Goal: Task Accomplishment & Management: Complete application form

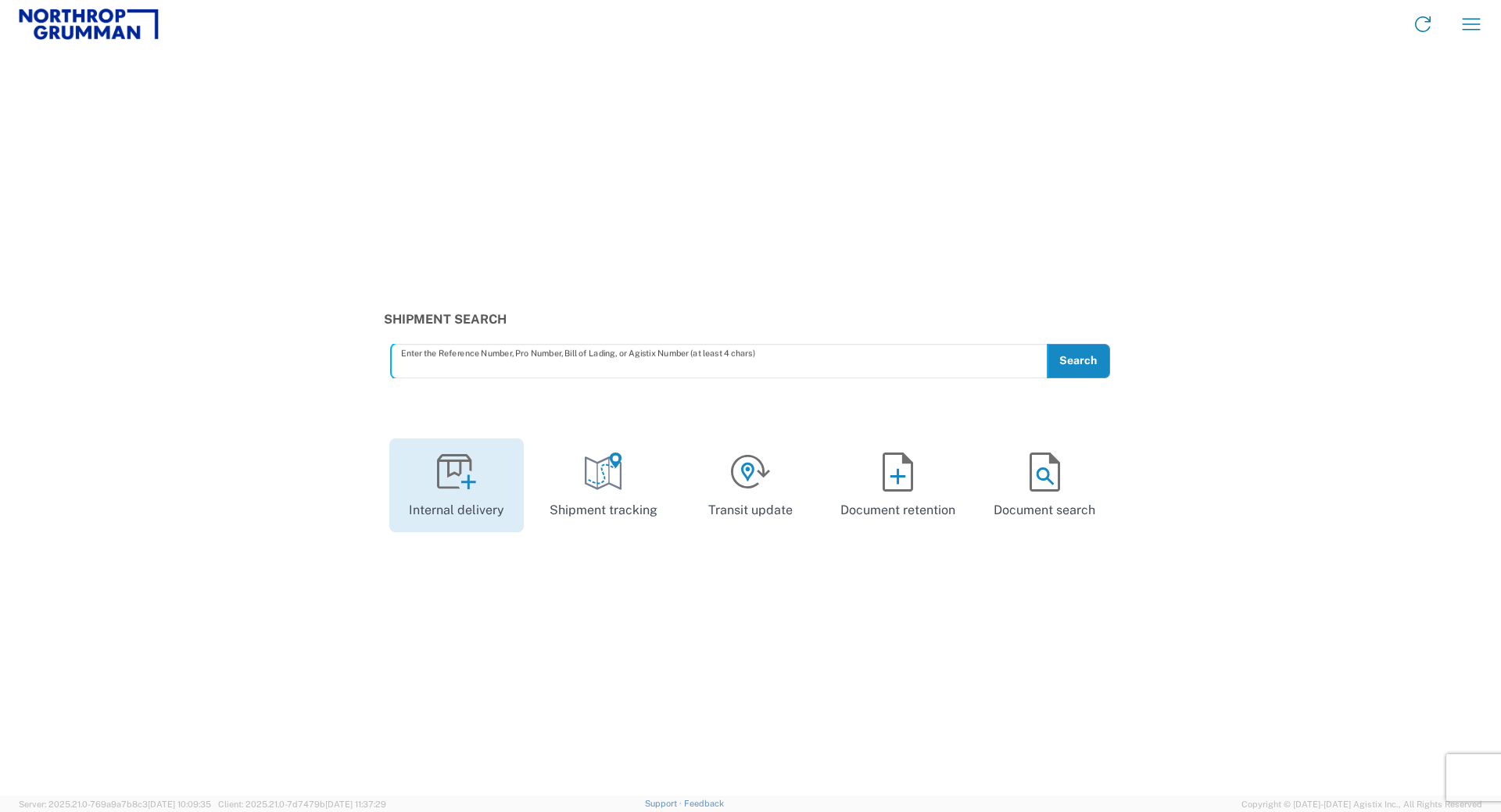
click at [468, 493] on link "Internal delivery" at bounding box center [457, 486] width 135 height 94
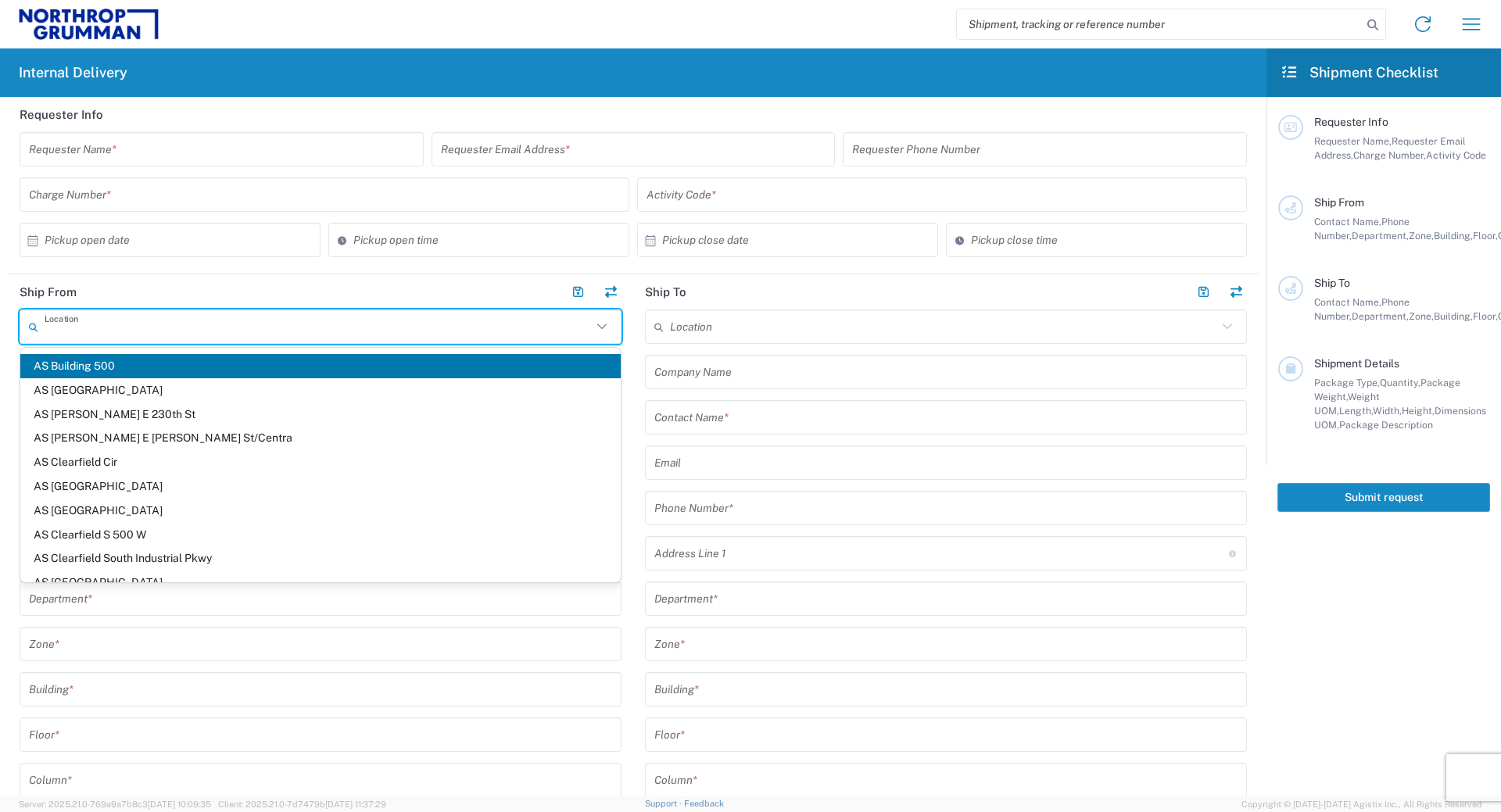
click at [110, 332] on input "text" at bounding box center [318, 327] width 547 height 28
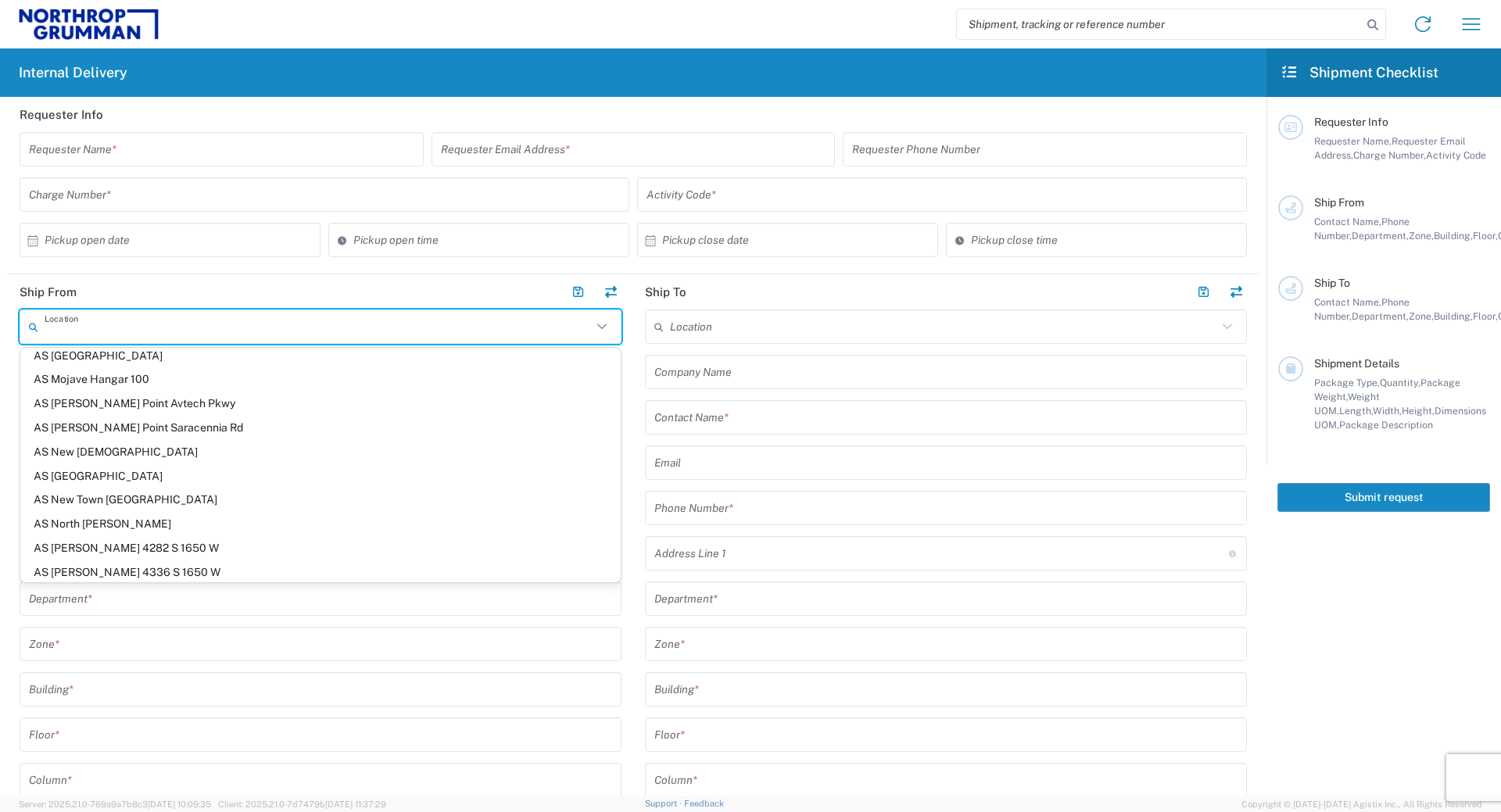
scroll to position [1000, 0]
click at [305, 102] on header "Requester Info" at bounding box center [633, 114] width 1251 height 35
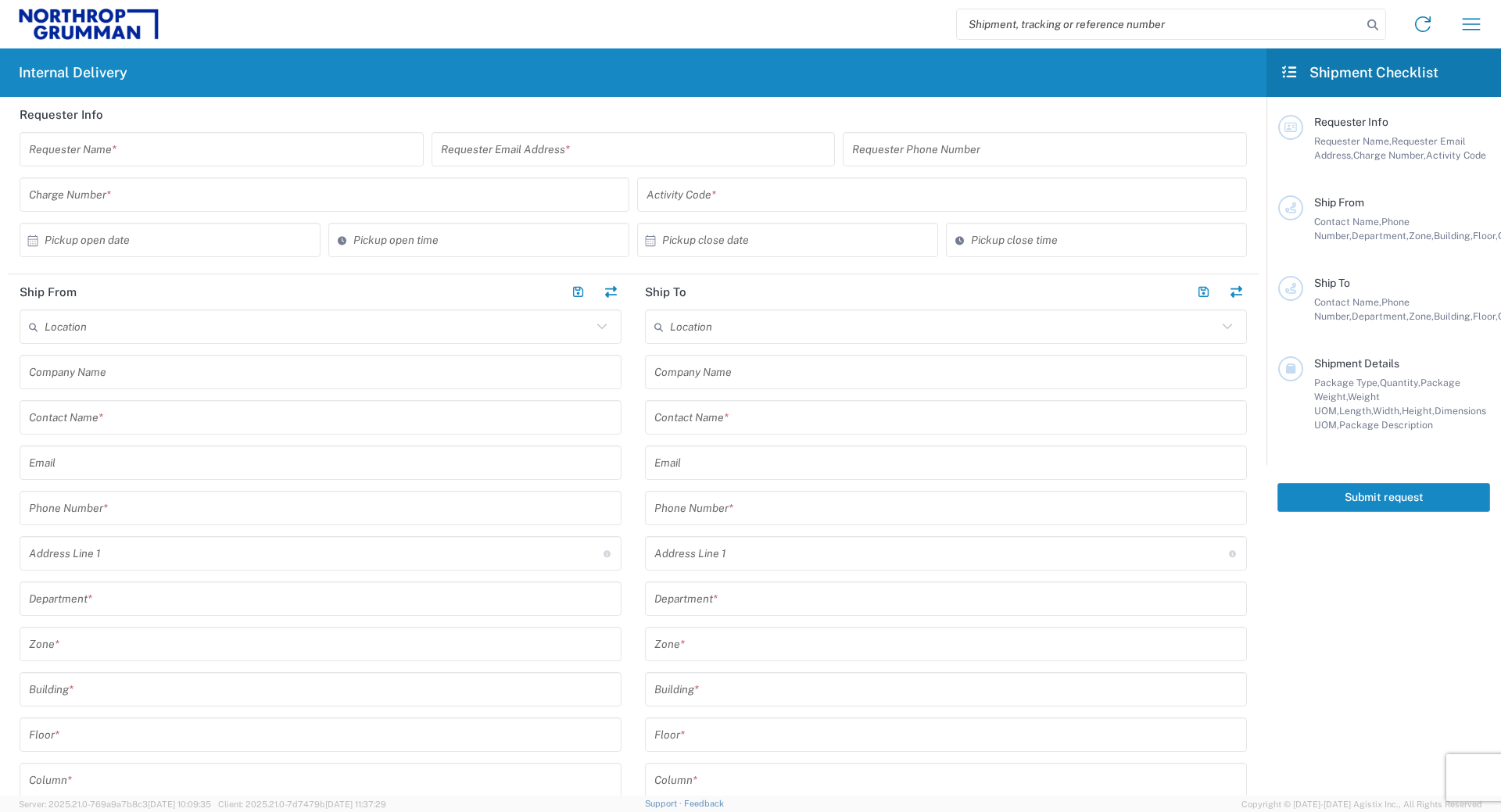
click at [601, 328] on icon at bounding box center [601, 326] width 9 height 6
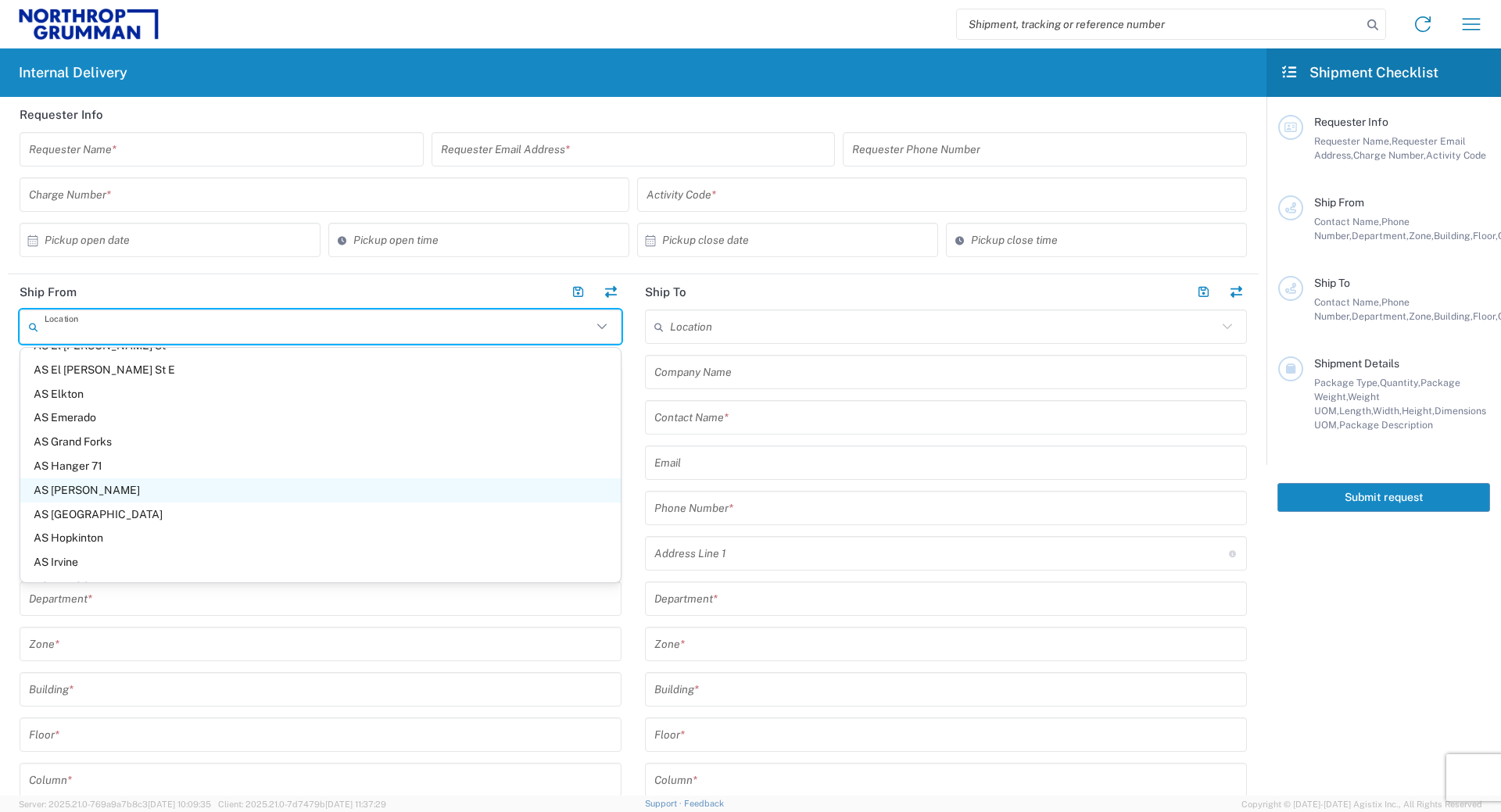
scroll to position [377, 0]
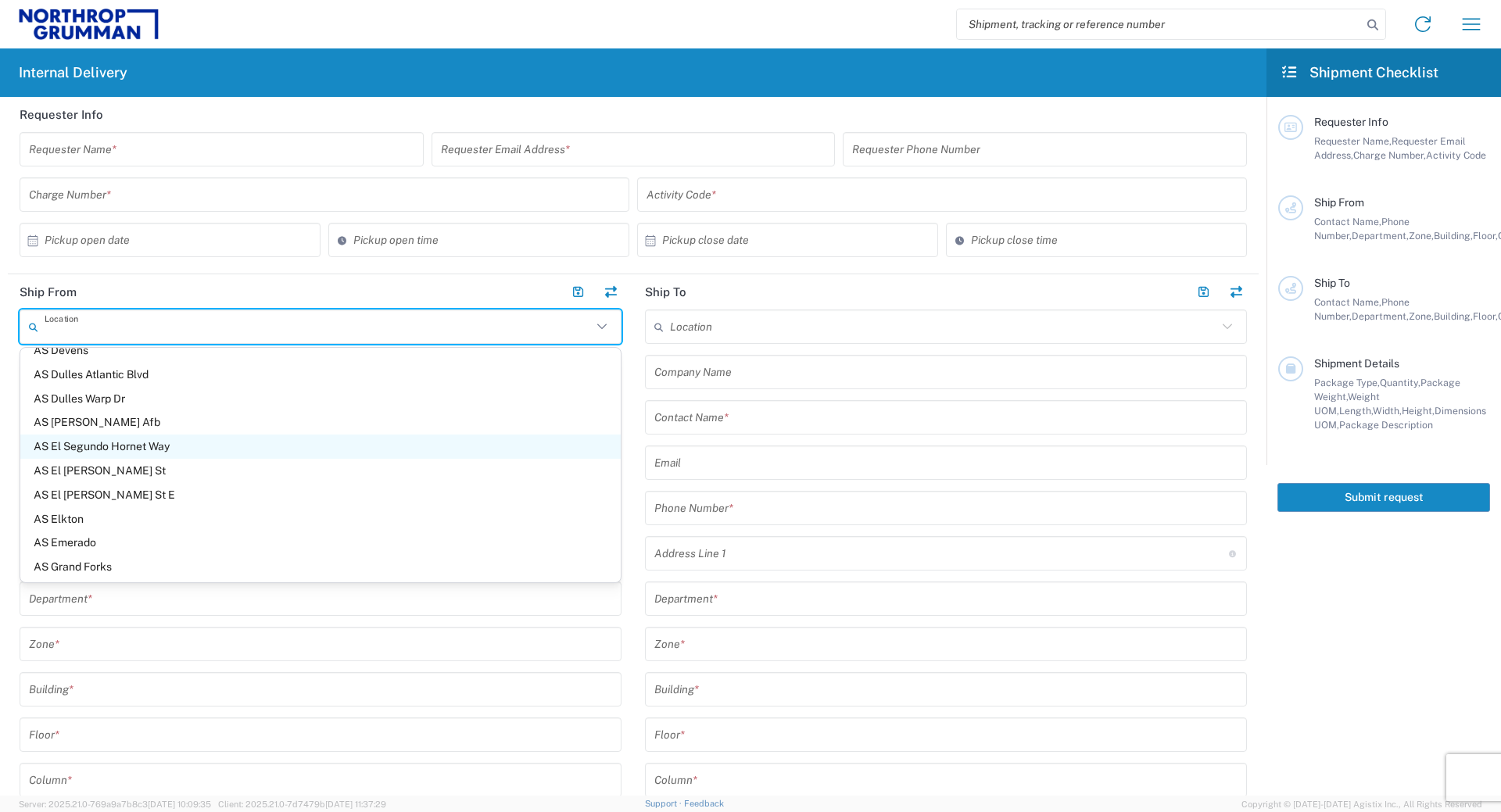
click at [178, 446] on span "AS El Segundo Hornet Way" at bounding box center [320, 446] width 600 height 24
type input "AS El Segundo Hornet Way"
type input "Northrop Grumman - Aeronautics Systems"
type input "[STREET_ADDRESS]"
type input "El Segundo"
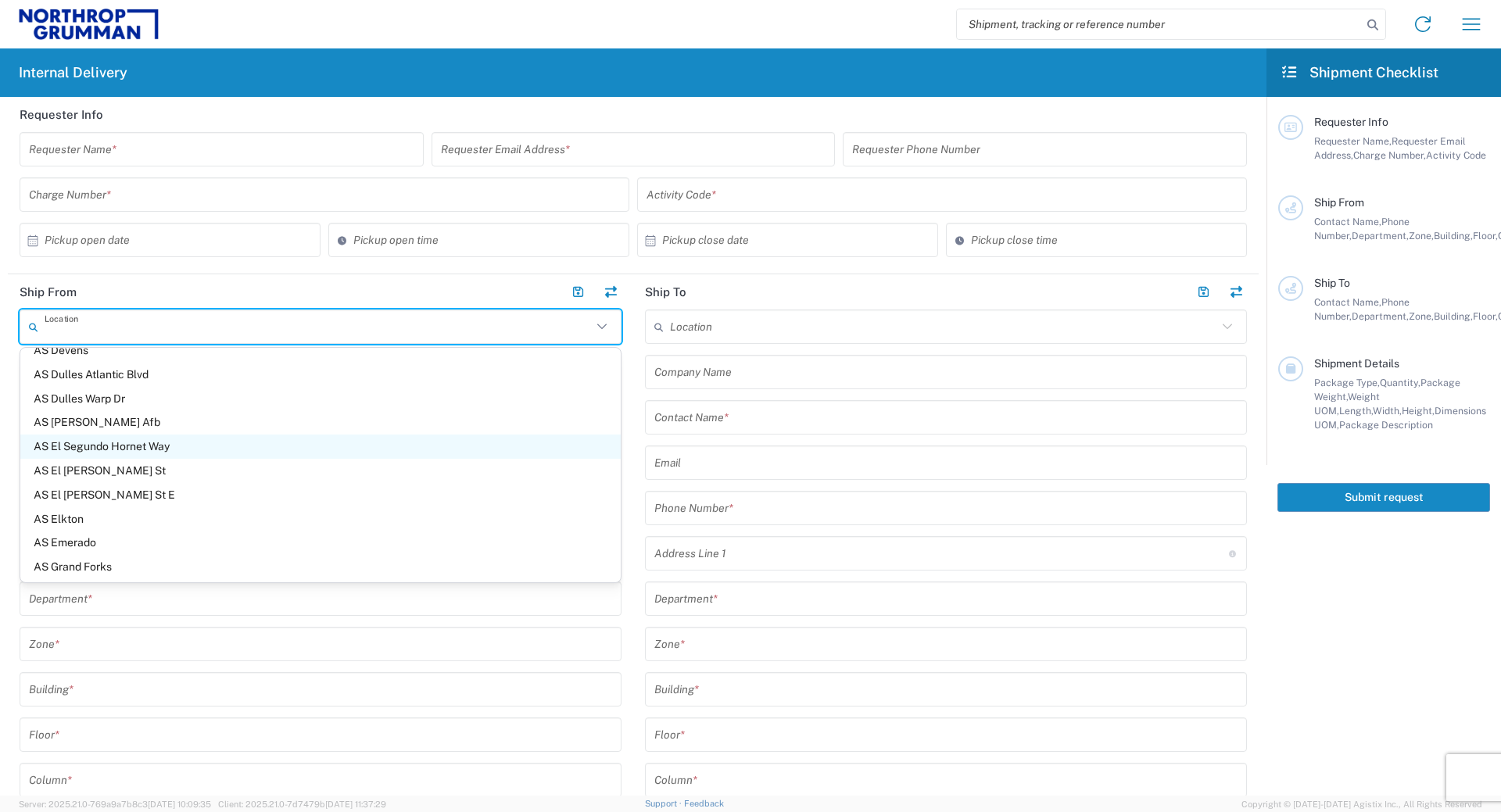
type input "[GEOGRAPHIC_DATA]"
type input "90245"
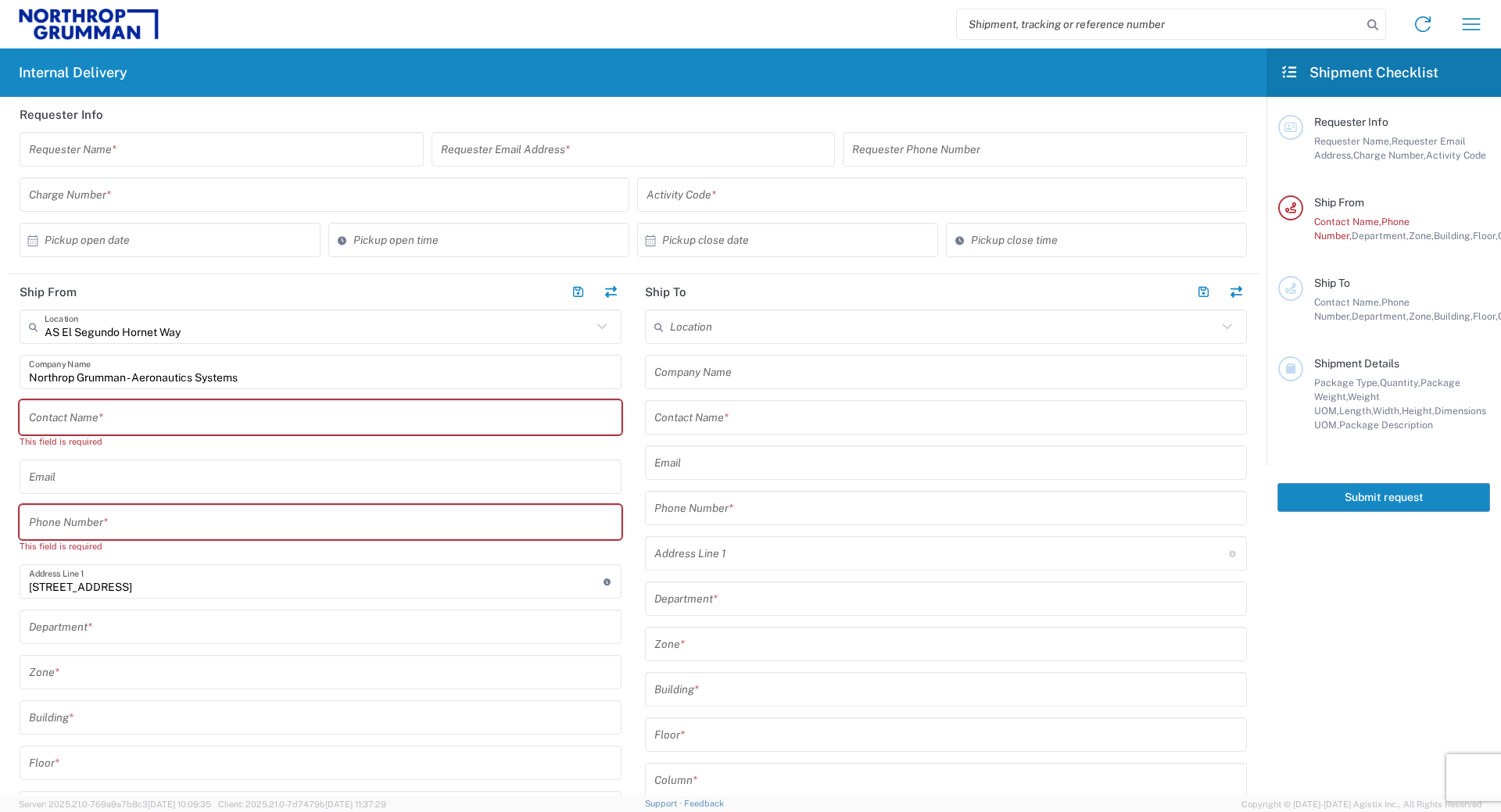
type input "[US_STATE]"
click at [118, 424] on input "text" at bounding box center [320, 418] width 584 height 28
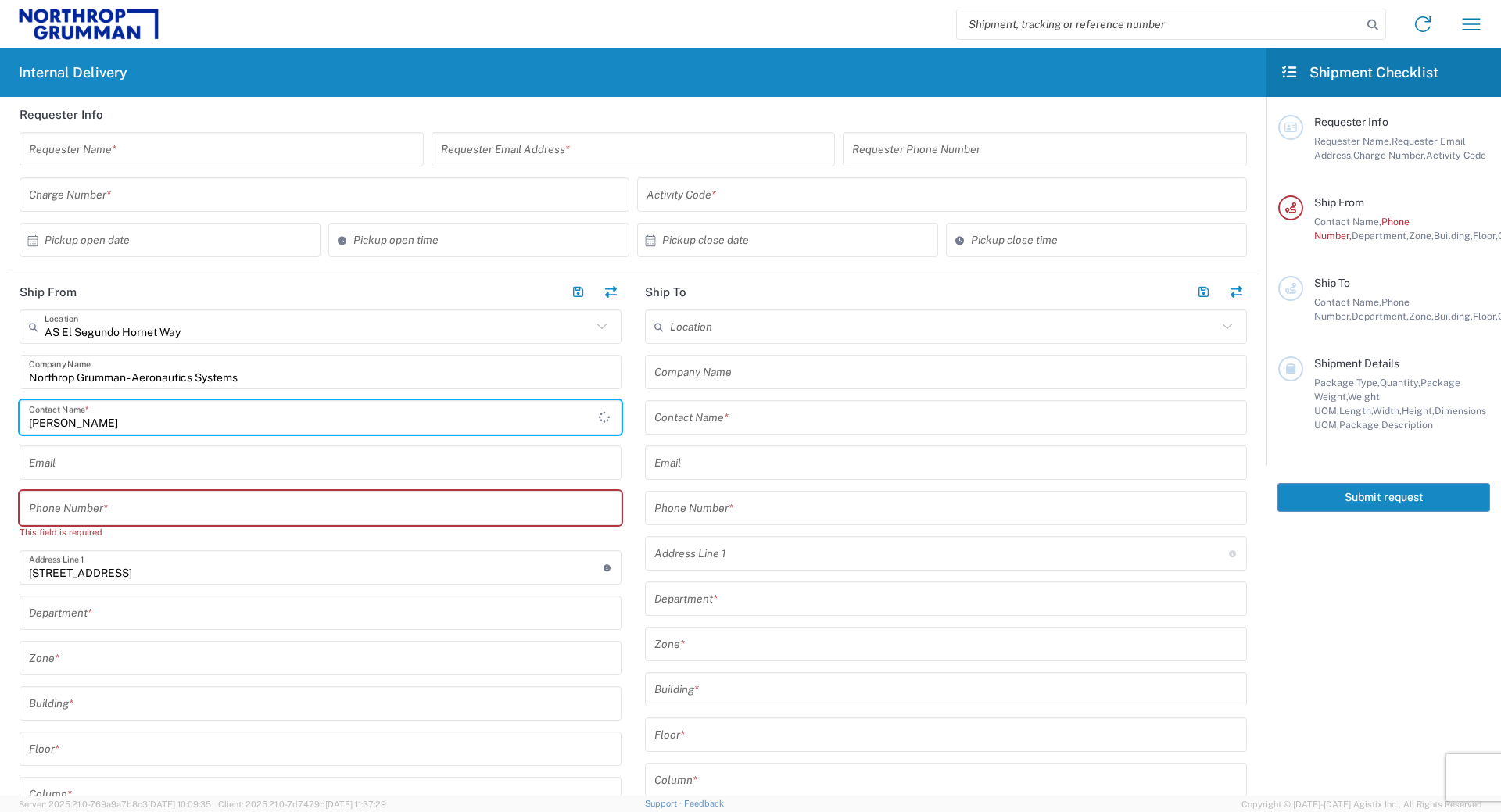
type input "[PERSON_NAME]"
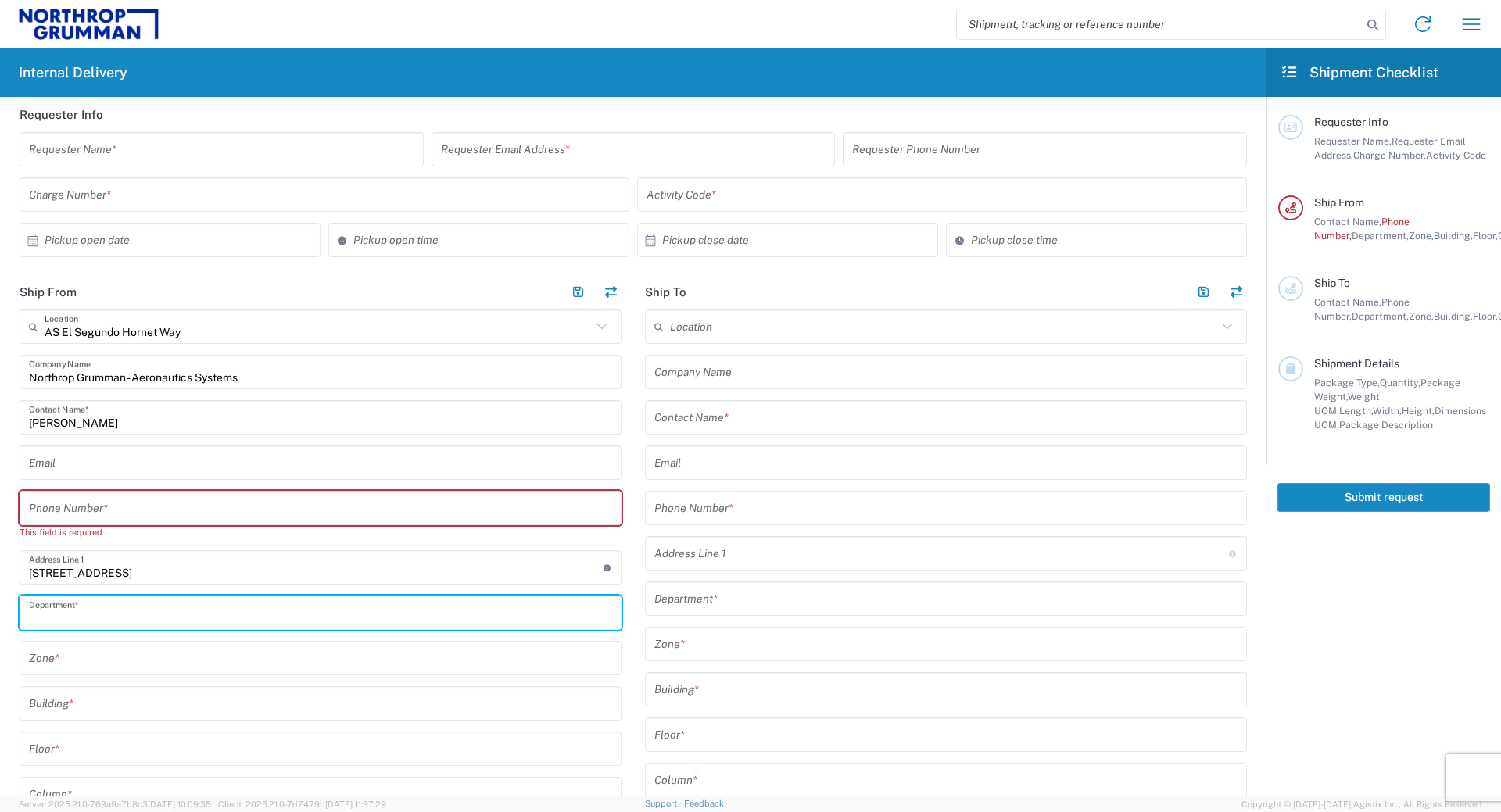
click at [117, 518] on input "tel" at bounding box center [320, 509] width 584 height 28
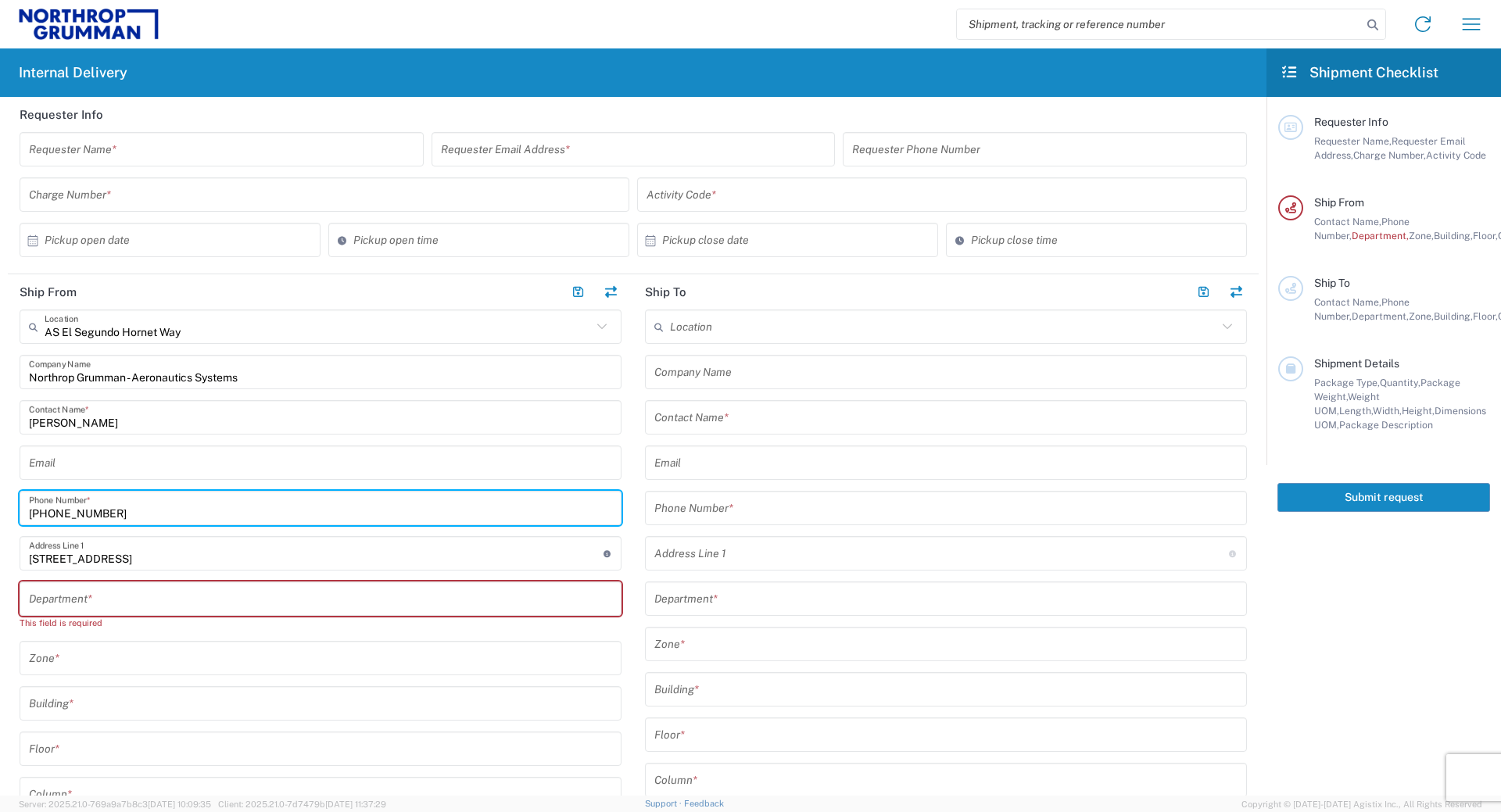
type input "[PHONE_NUMBER]"
click at [652, 110] on header "Requester Info" at bounding box center [633, 114] width 1251 height 35
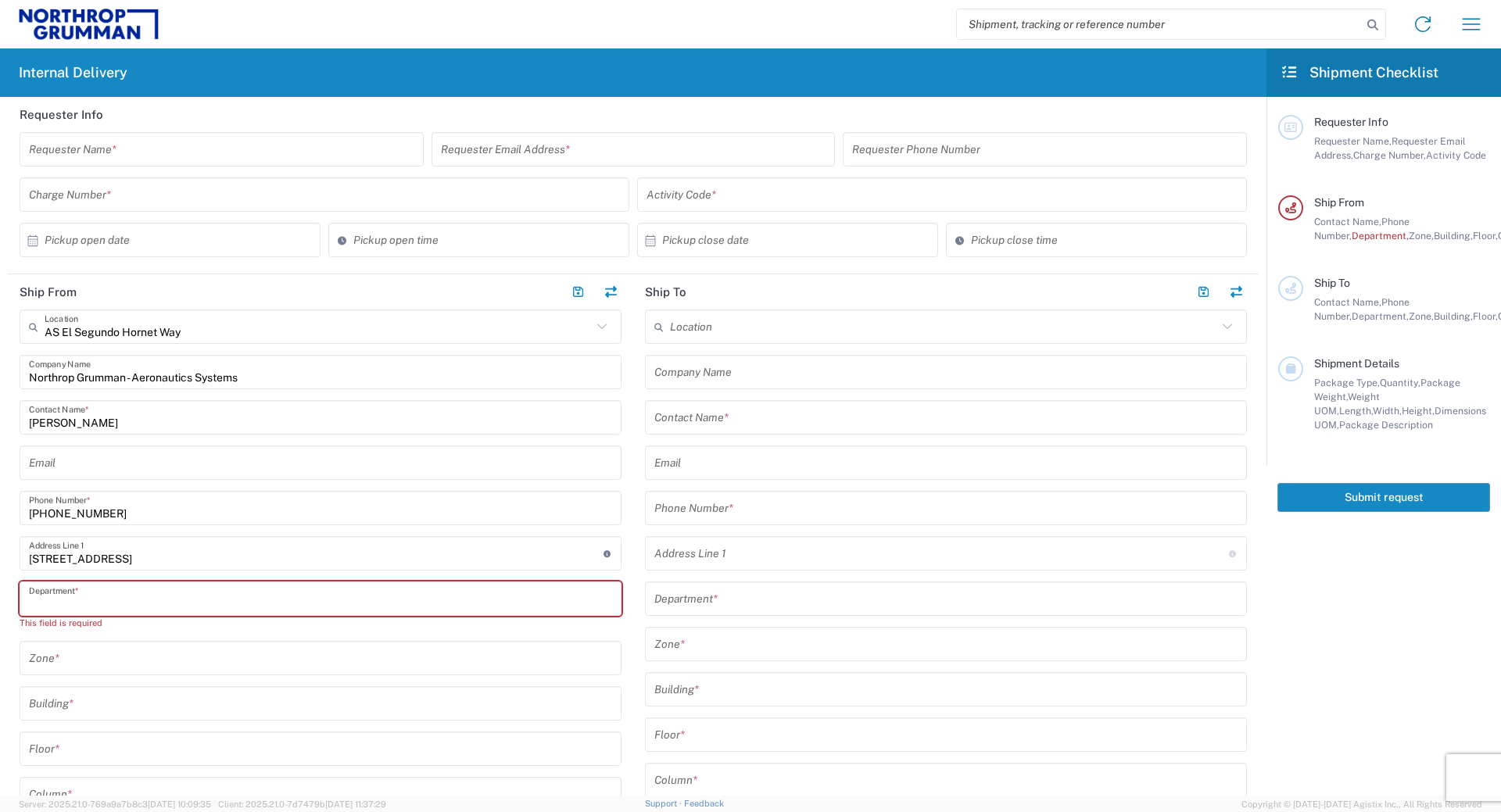
click at [126, 597] on input "text" at bounding box center [320, 598] width 584 height 28
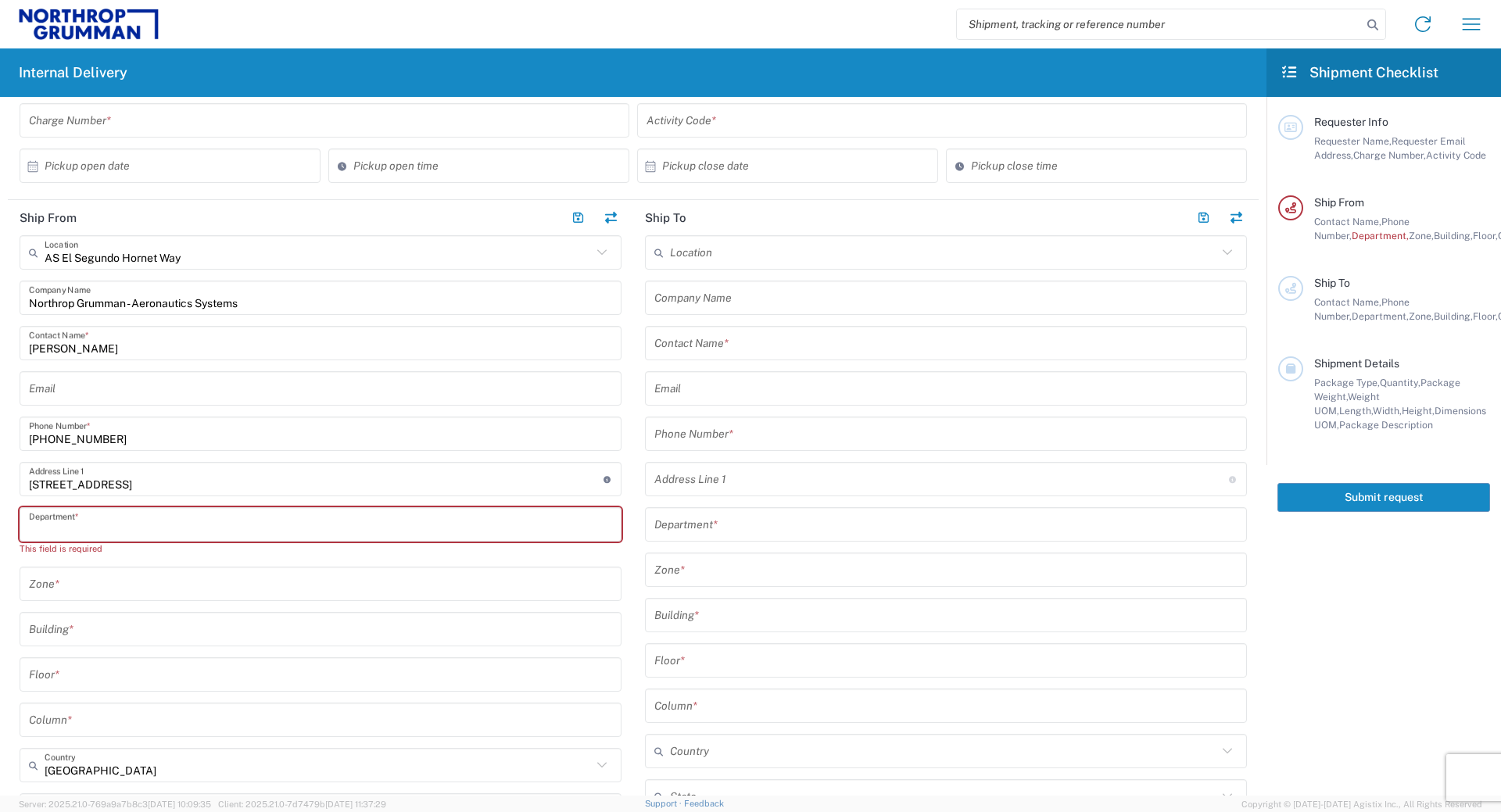
scroll to position [125, 0]
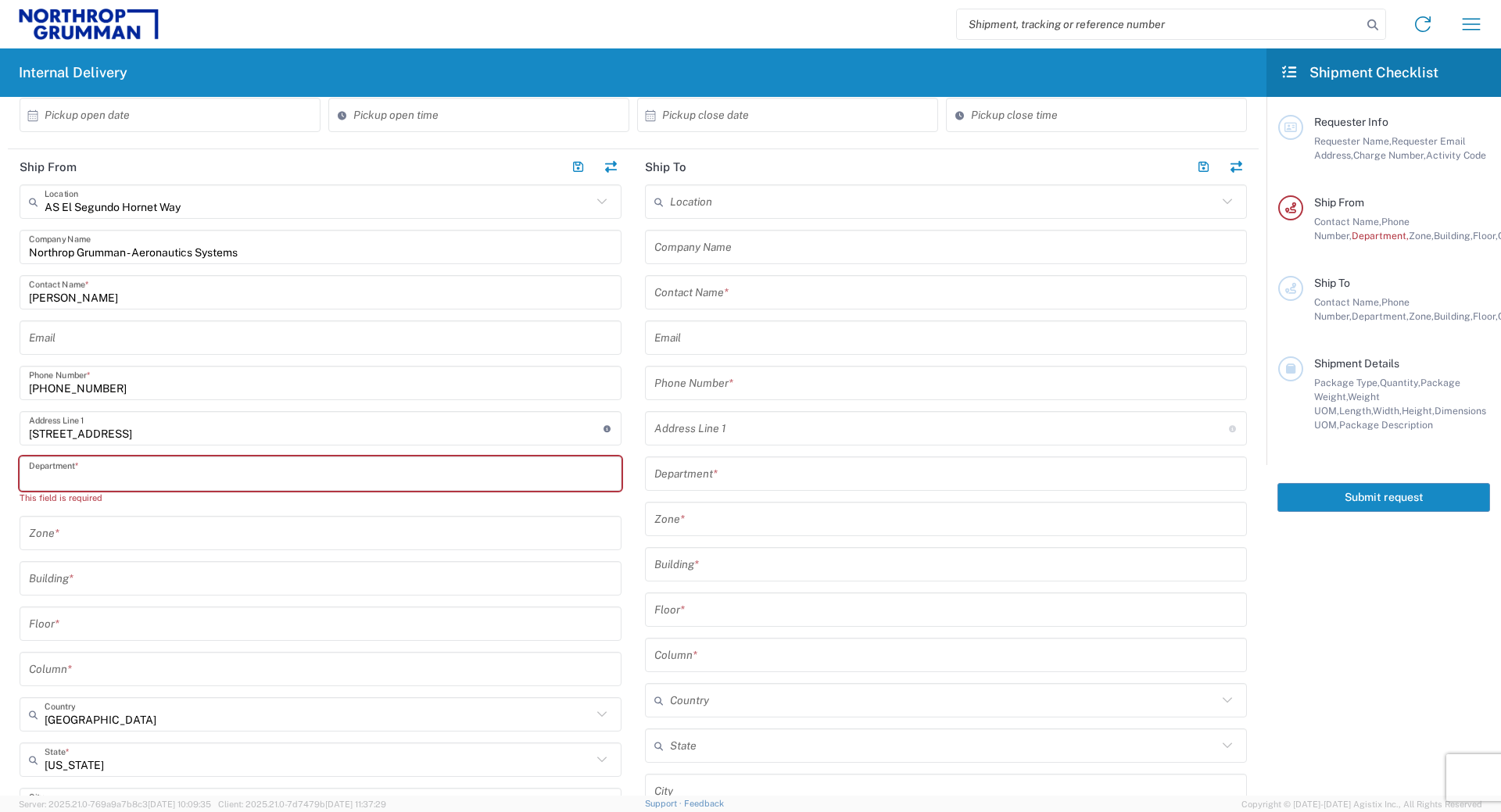
click at [49, 584] on input "text" at bounding box center [320, 578] width 584 height 28
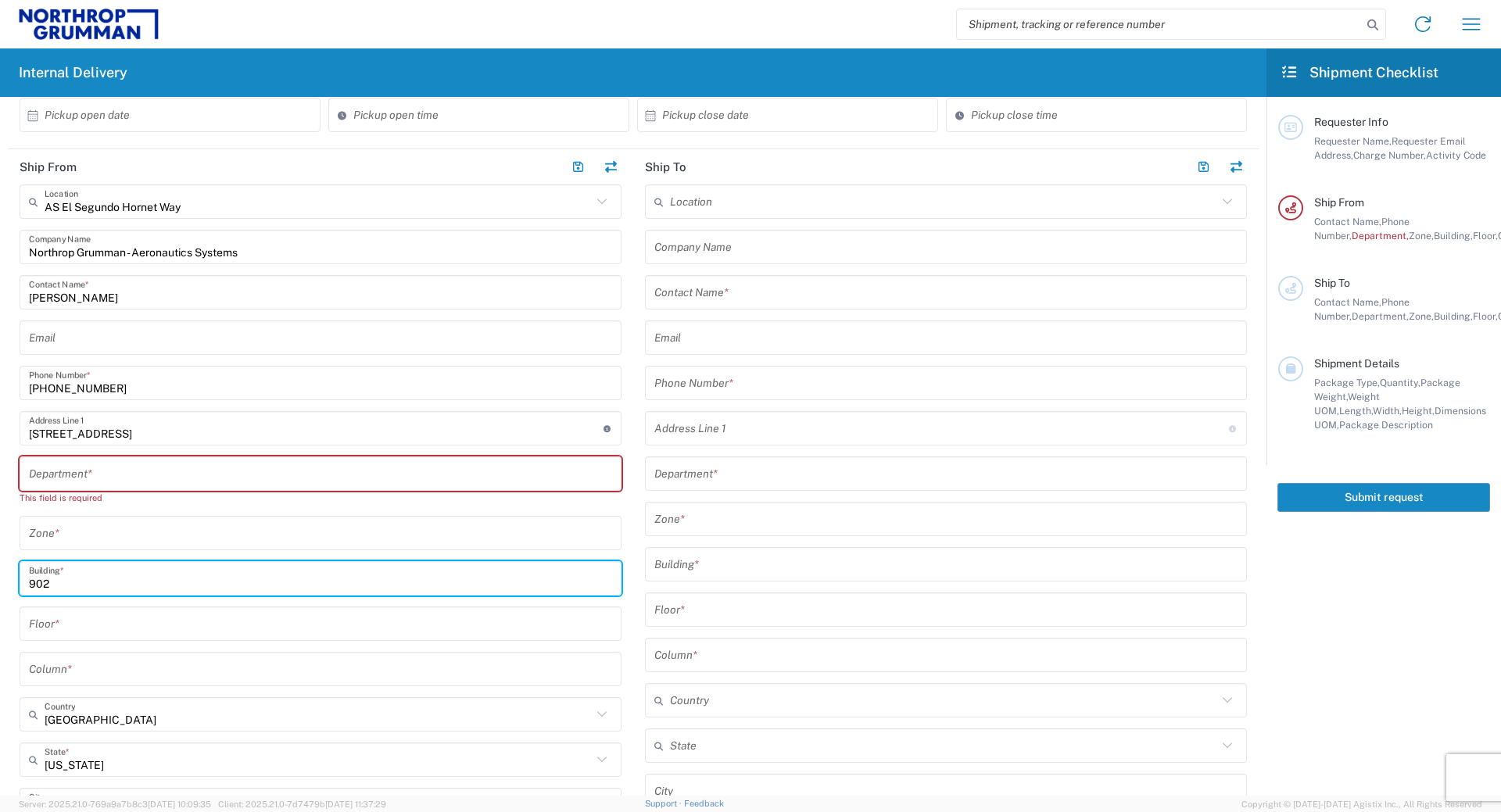
type input "902"
click at [88, 619] on input "text" at bounding box center [320, 624] width 584 height 28
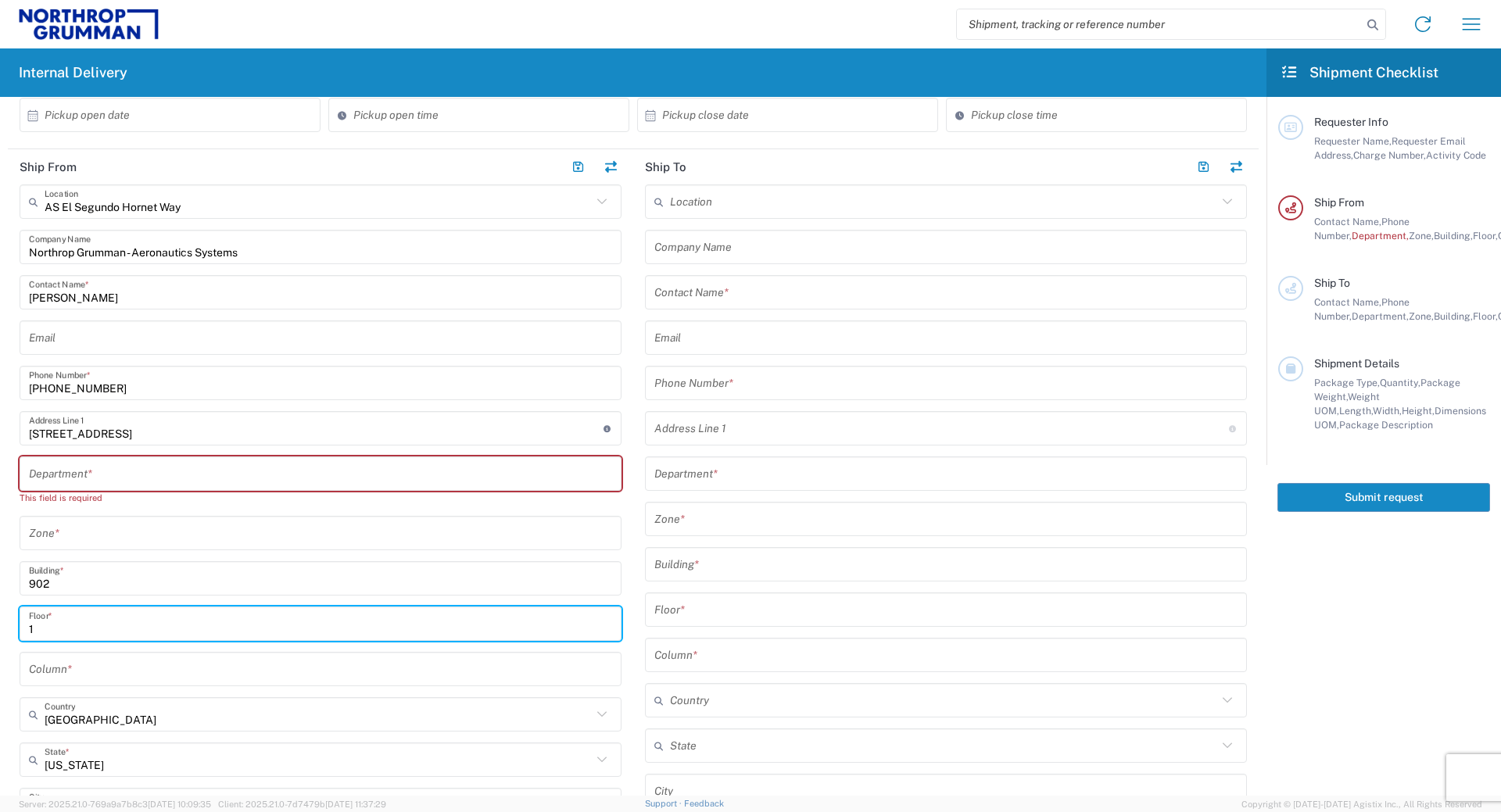
type input "1"
click at [67, 664] on input "text" at bounding box center [320, 669] width 584 height 28
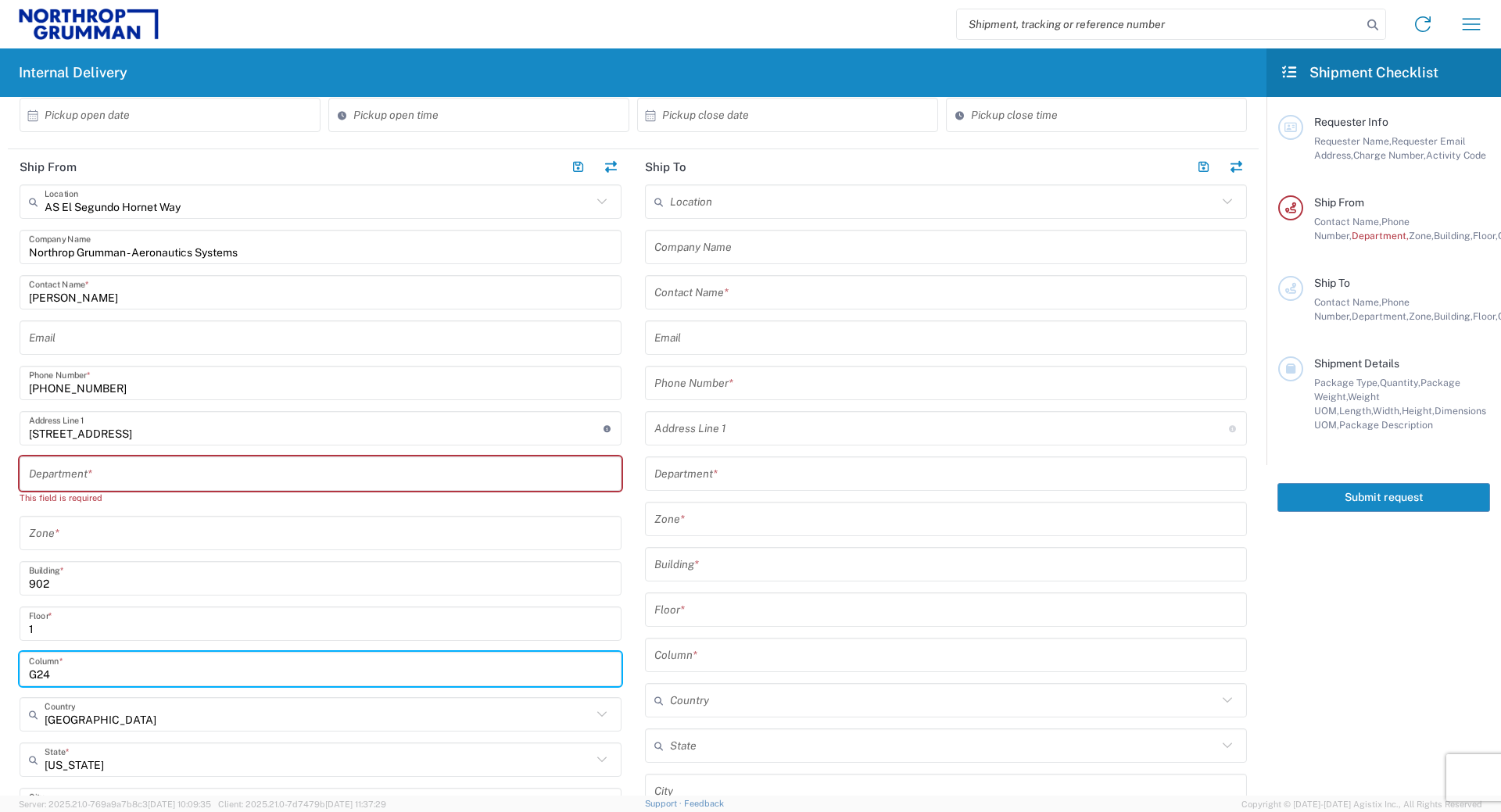
type input "G24"
click at [18, 534] on main "AS El Segundo Hornet Way Location AS El Segundo Hornet Way AS Building 500 AS […" at bounding box center [320, 531] width 626 height 694
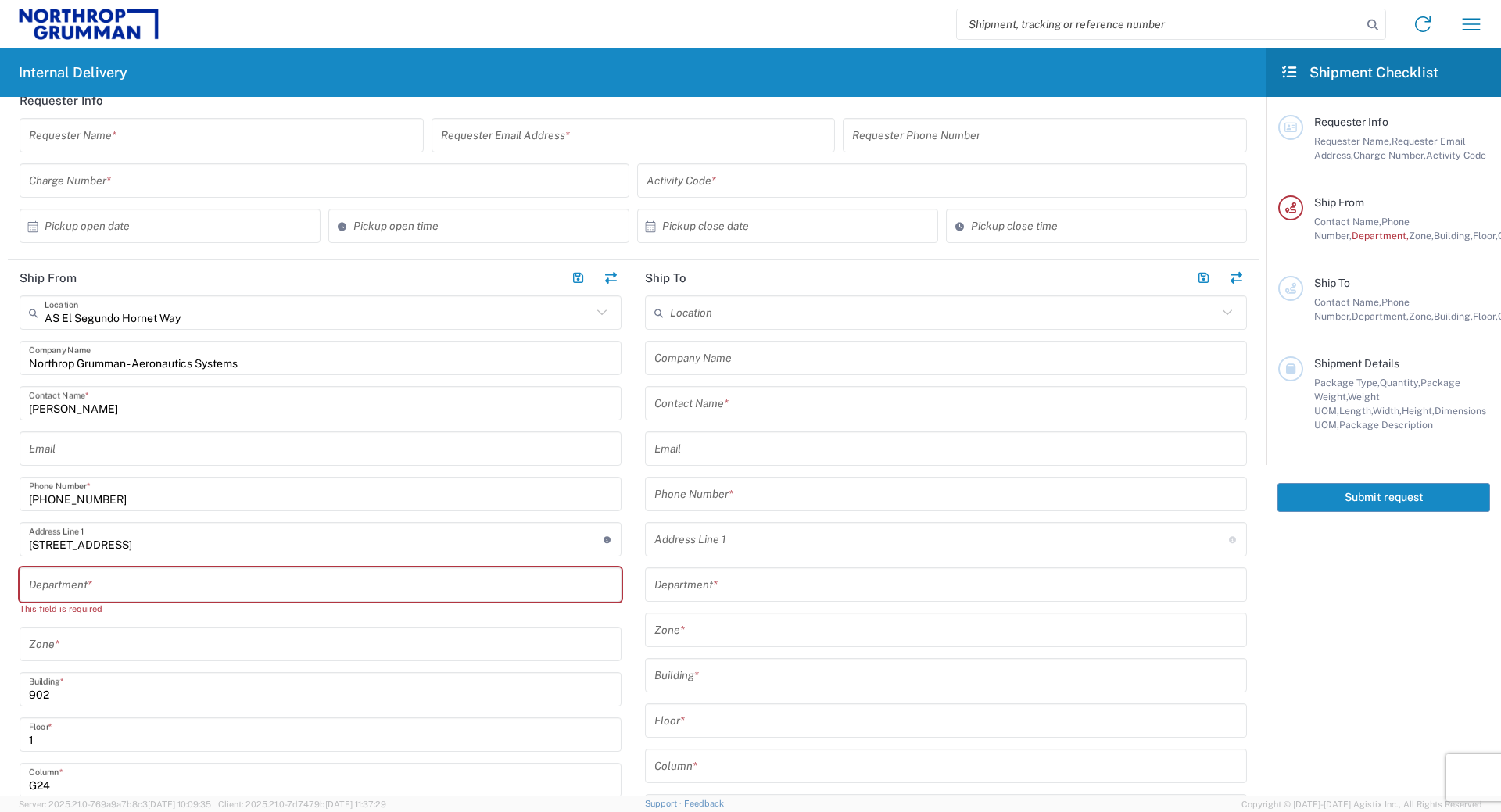
scroll to position [0, 0]
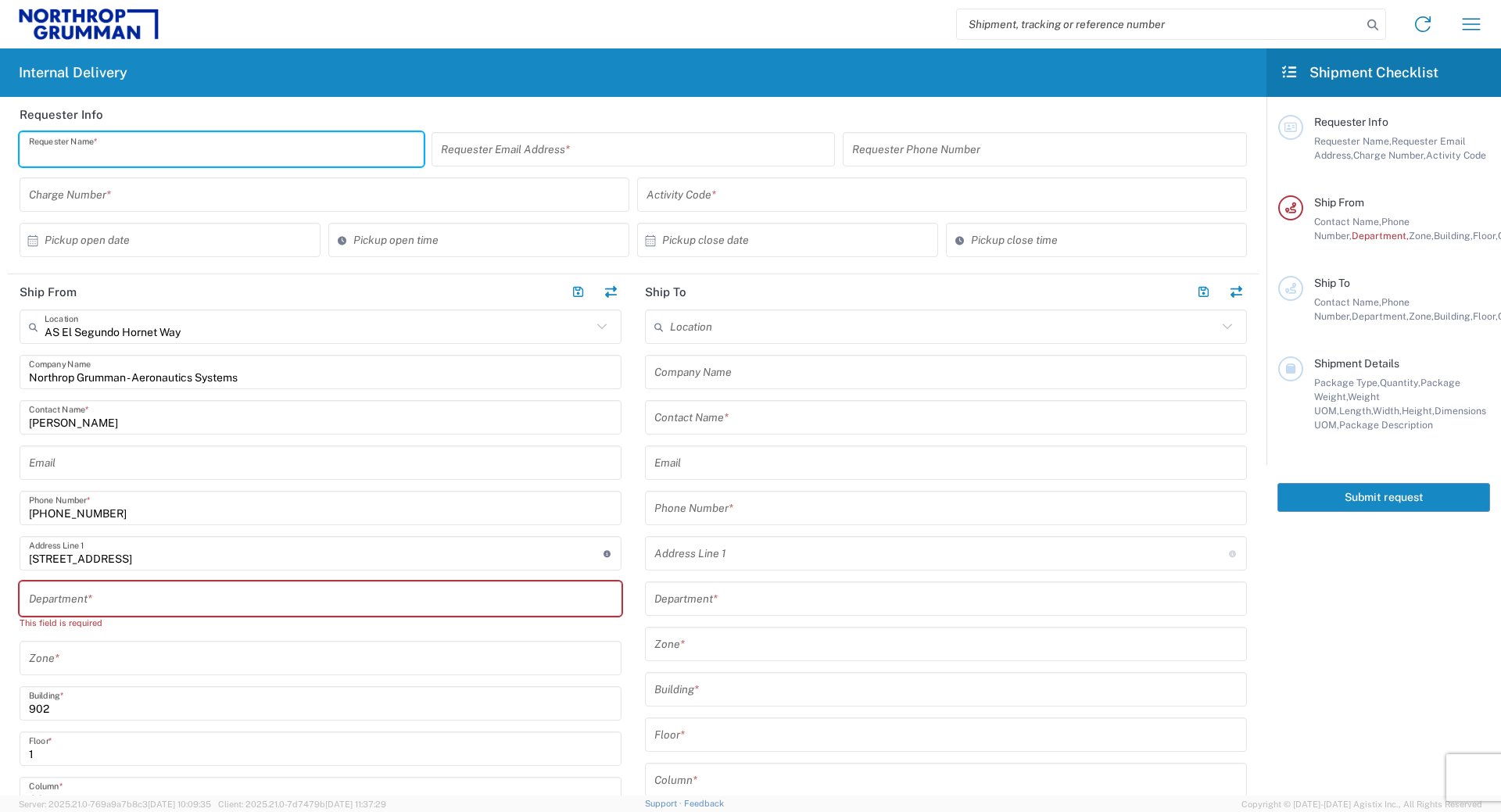
click at [250, 154] on input "text" at bounding box center [221, 150] width 385 height 28
type input "[PERSON_NAME]"
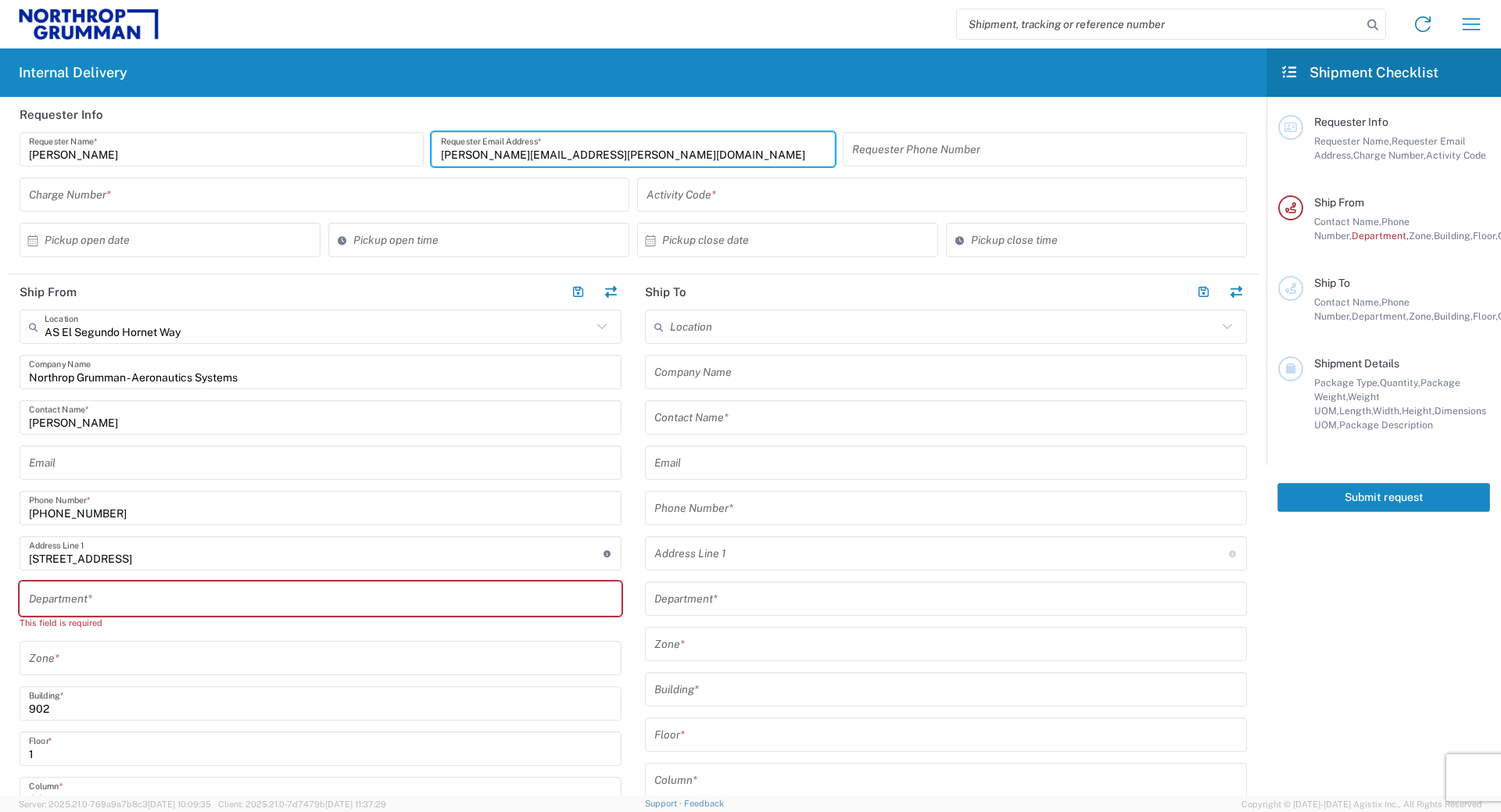
type input "[PERSON_NAME][EMAIL_ADDRESS][PERSON_NAME][DOMAIN_NAME]"
click at [935, 88] on agx-form-header "Internal Delivery" at bounding box center [633, 73] width 1266 height 49
click at [928, 131] on header "Requester Info" at bounding box center [633, 114] width 1251 height 35
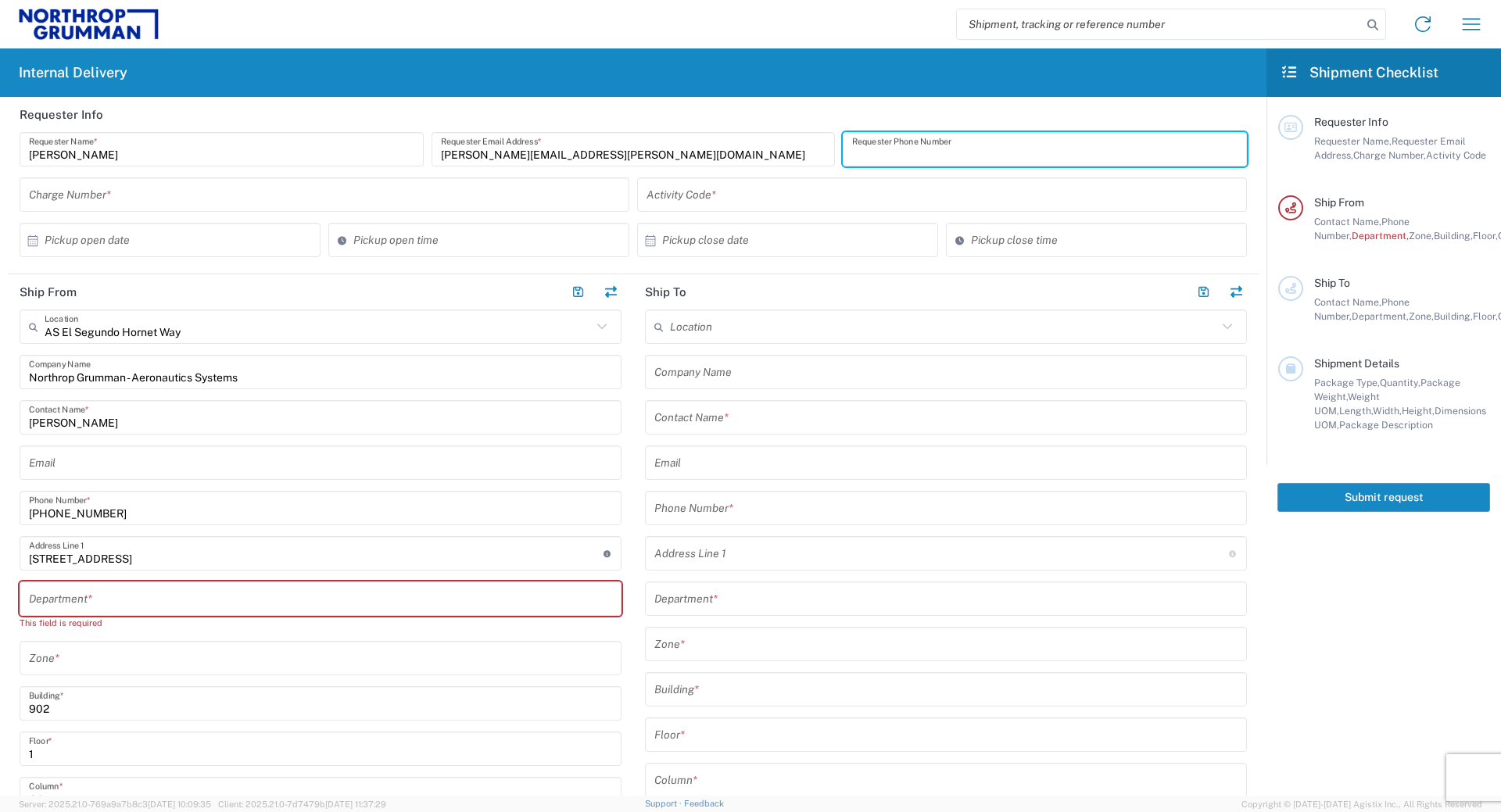
click at [931, 138] on input "tel" at bounding box center [1045, 150] width 385 height 28
type input "[PHONE_NUMBER]"
click at [492, 106] on header "Requester Info" at bounding box center [633, 114] width 1251 height 35
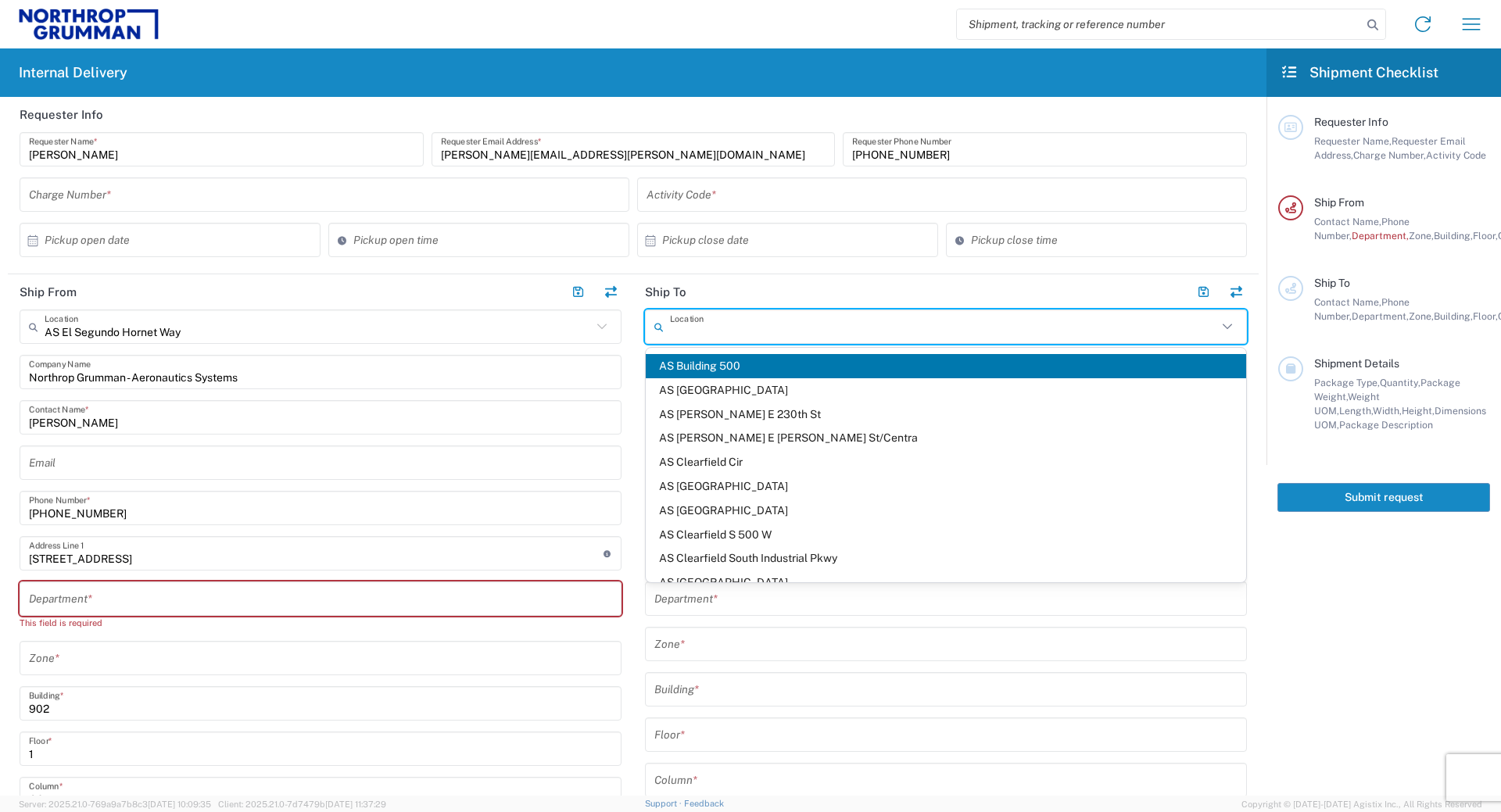
click at [1043, 338] on input "text" at bounding box center [943, 327] width 547 height 28
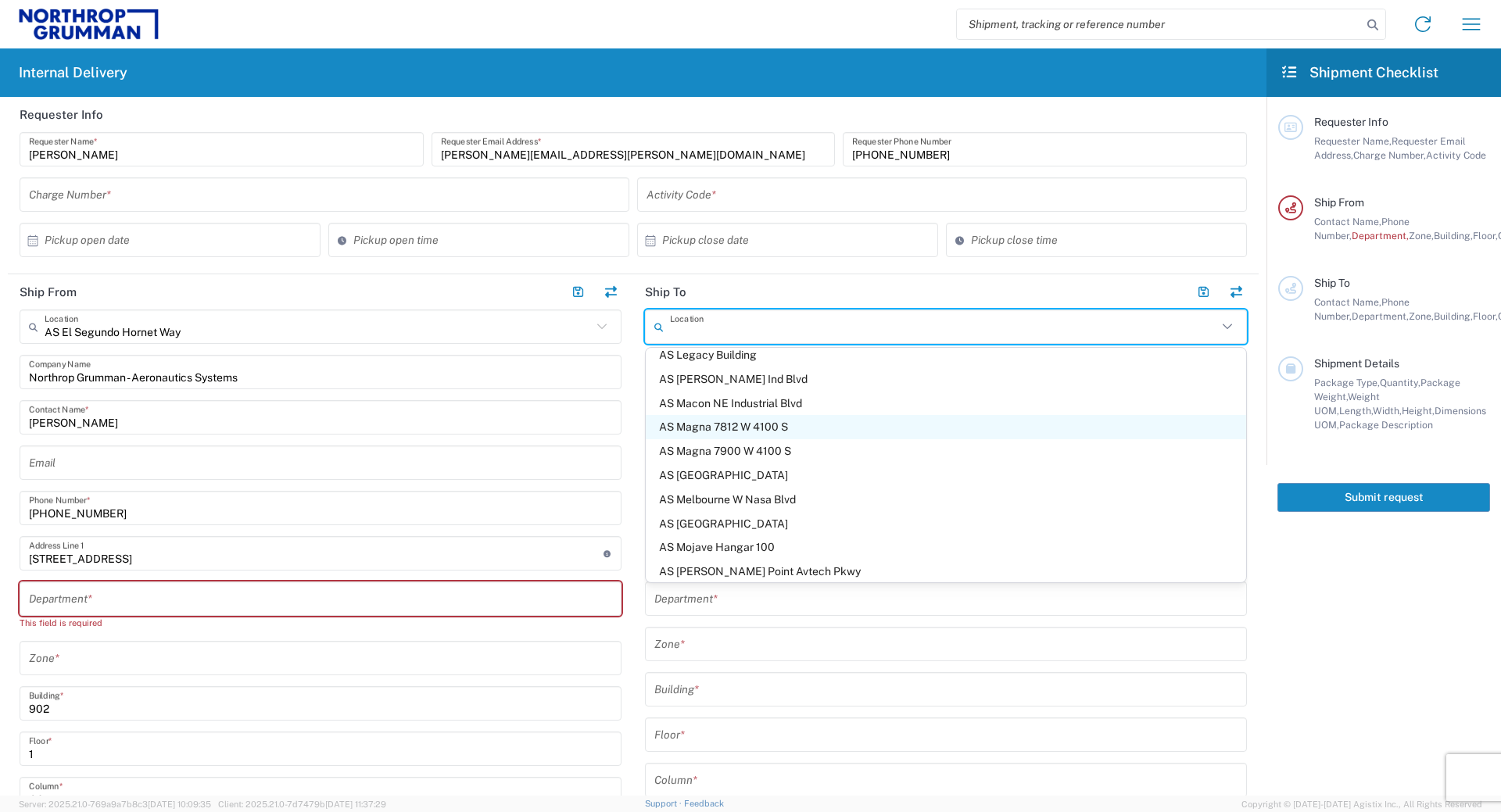
scroll to position [875, 0]
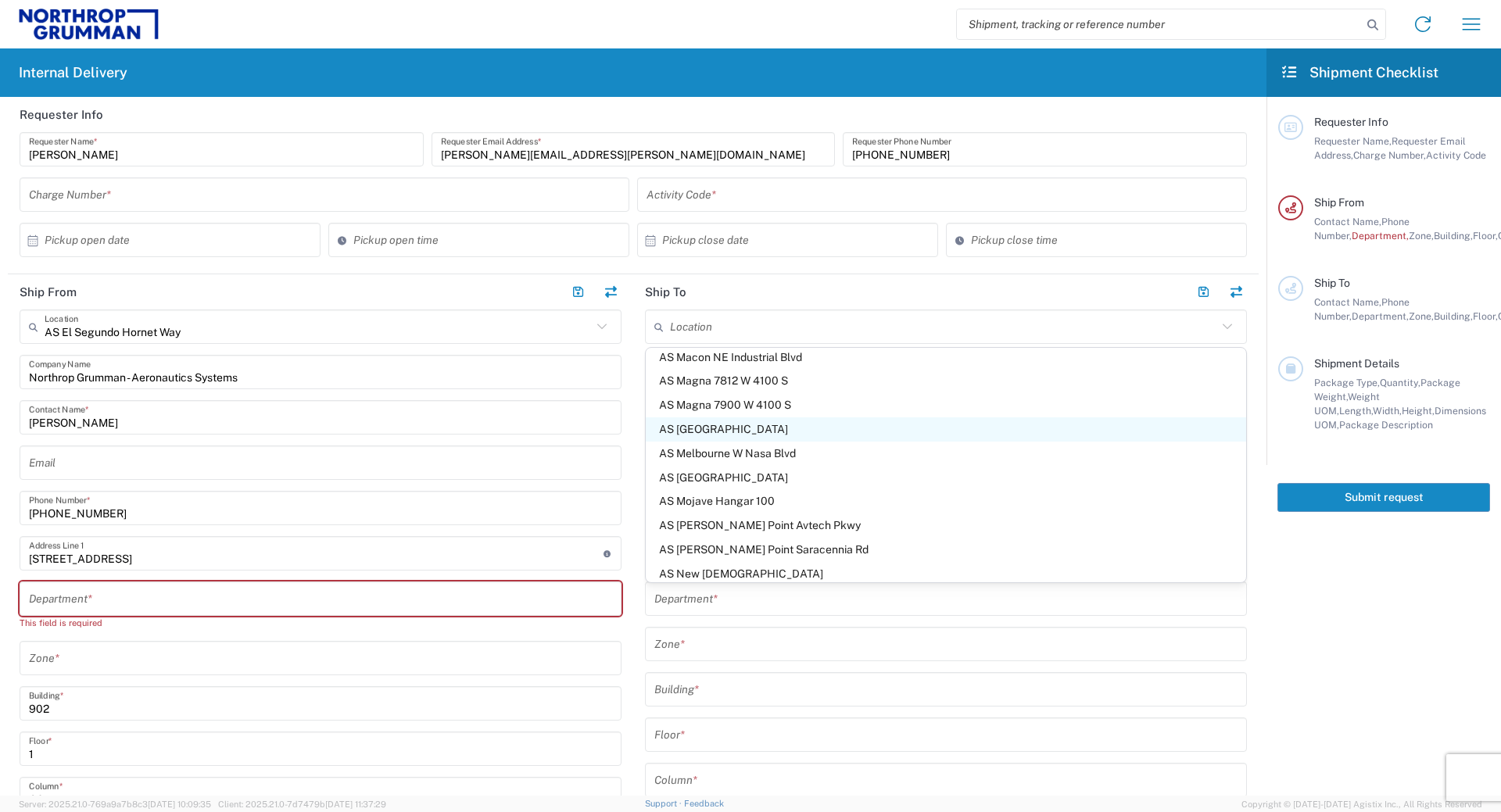
click at [825, 433] on span "AS [GEOGRAPHIC_DATA]" at bounding box center [946, 430] width 600 height 24
type input "AS [GEOGRAPHIC_DATA]"
type input "Northrop Grumman - Aeronautics Systems"
type input "[STREET_ADDRESS]"
type input "[GEOGRAPHIC_DATA]"
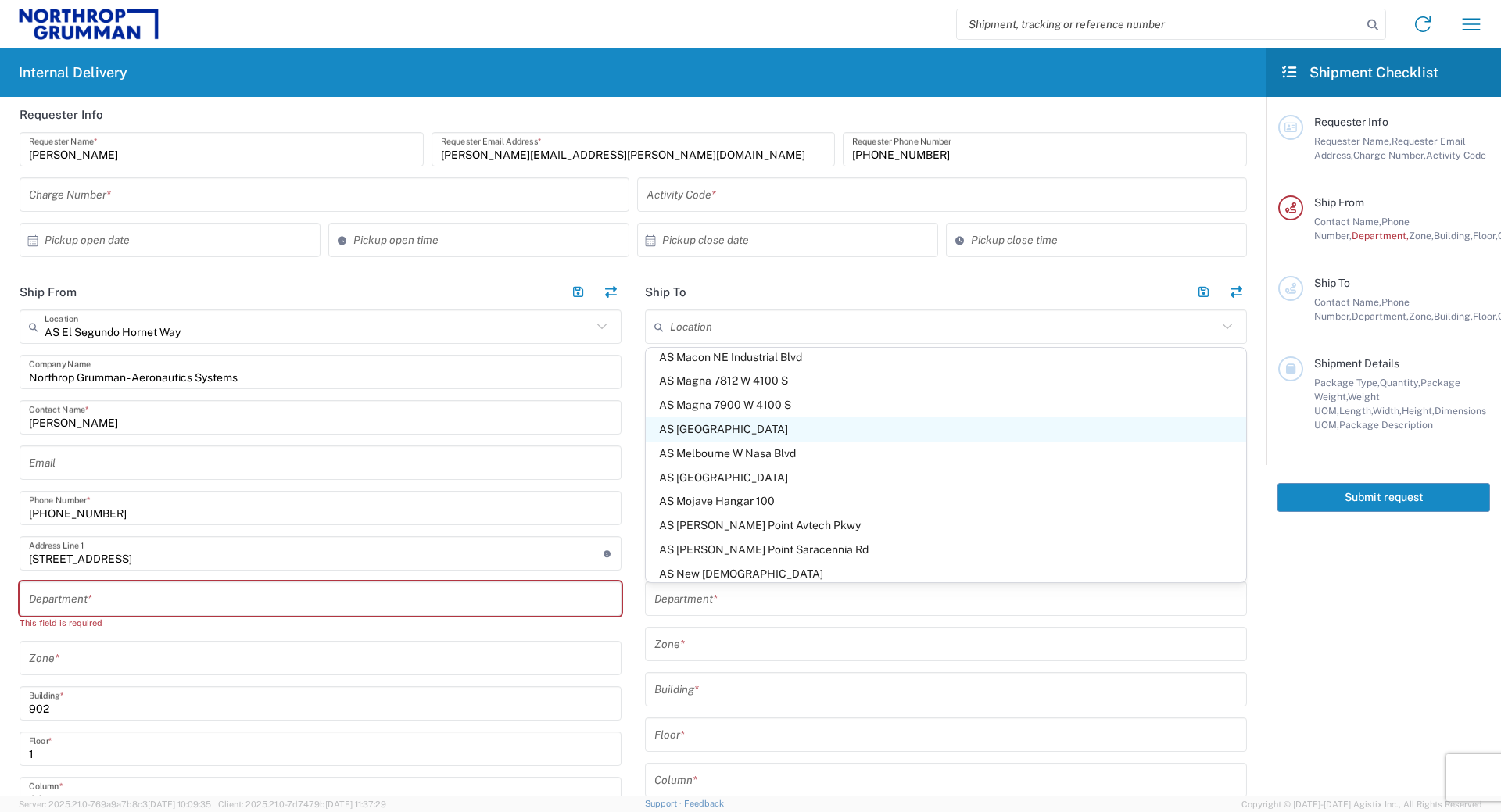
type input "[GEOGRAPHIC_DATA]"
type input "32904"
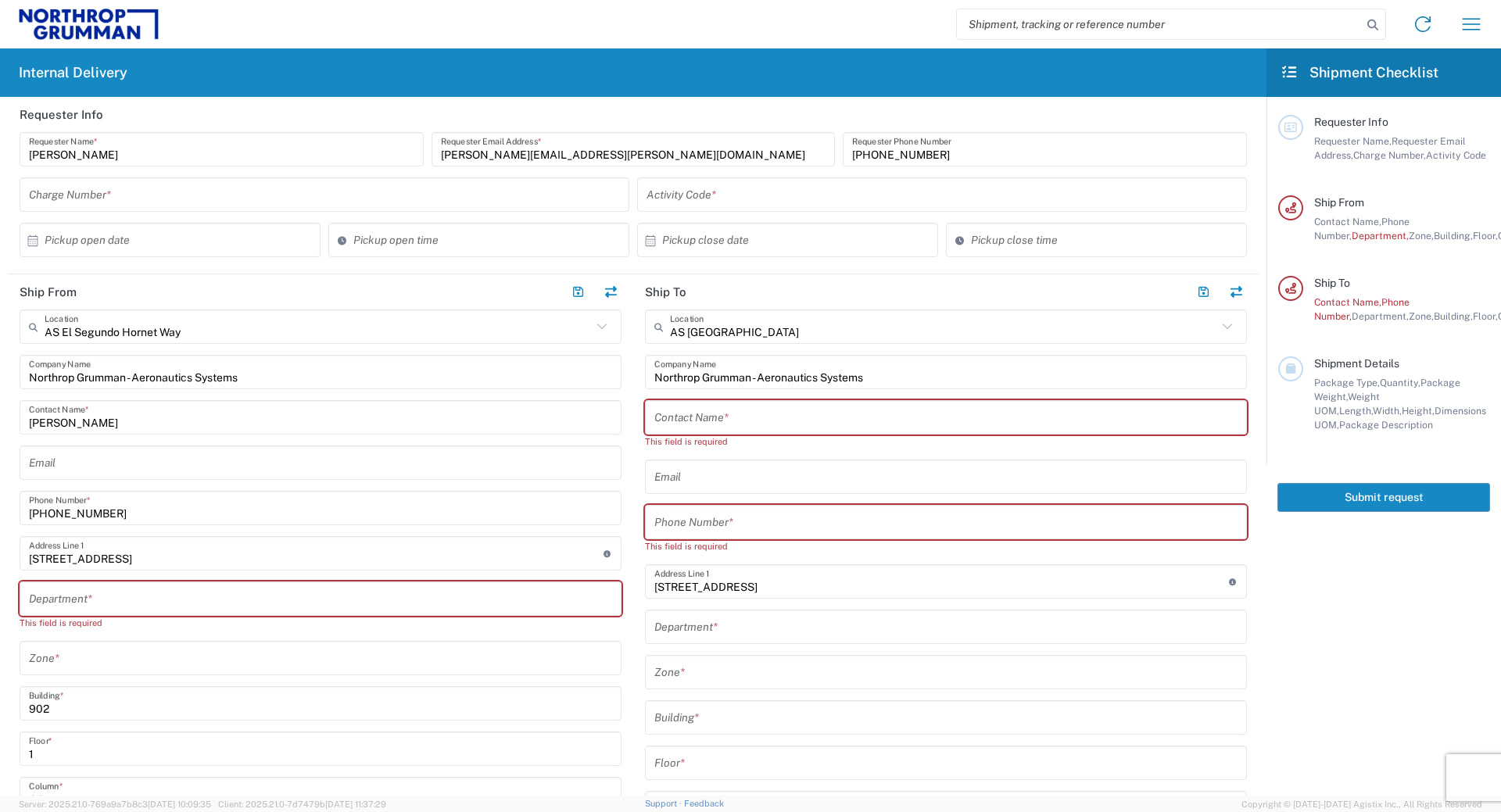
type input "[US_STATE]"
click at [732, 427] on input "text" at bounding box center [946, 418] width 584 height 28
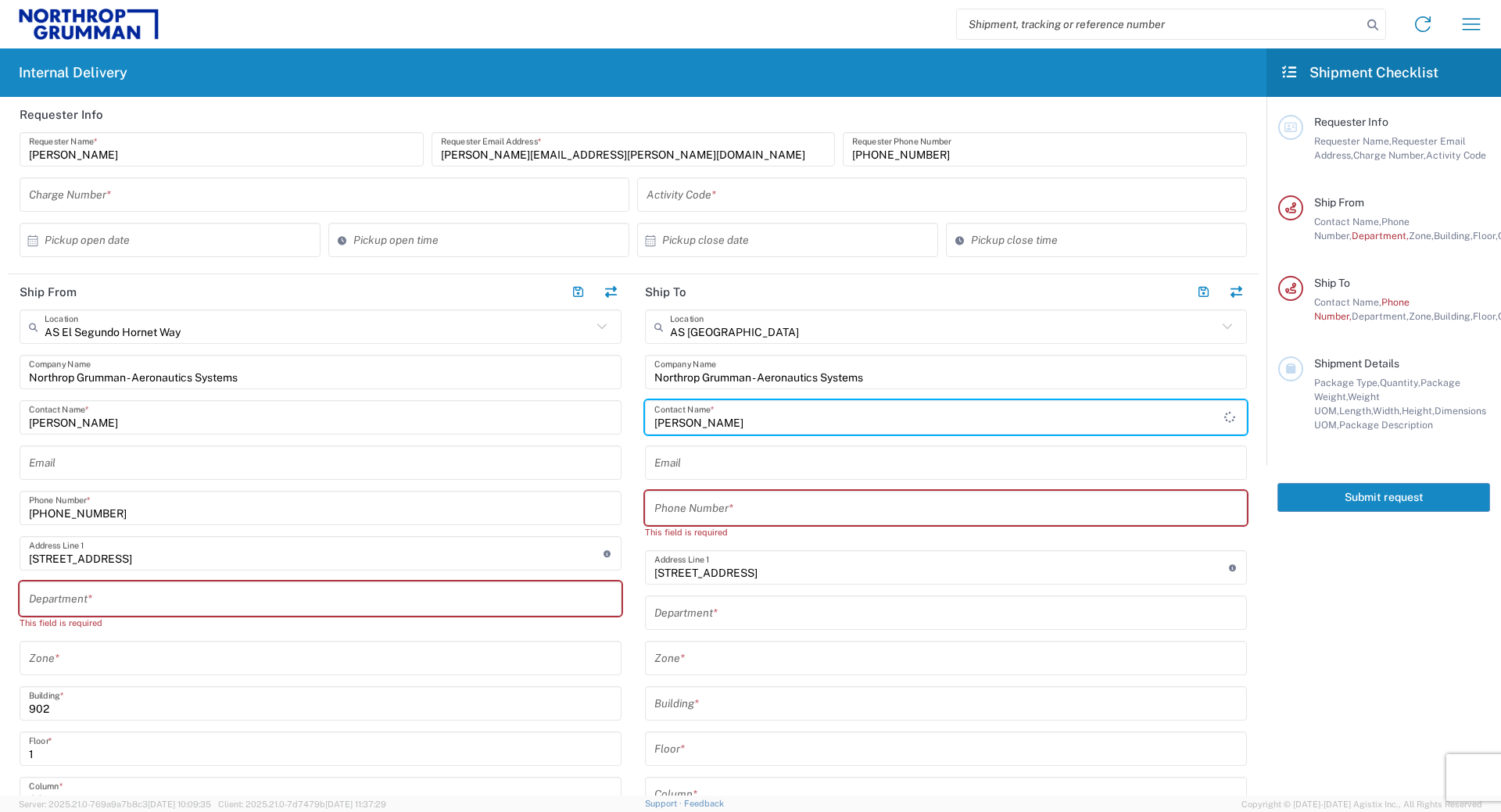
type input "[PERSON_NAME]"
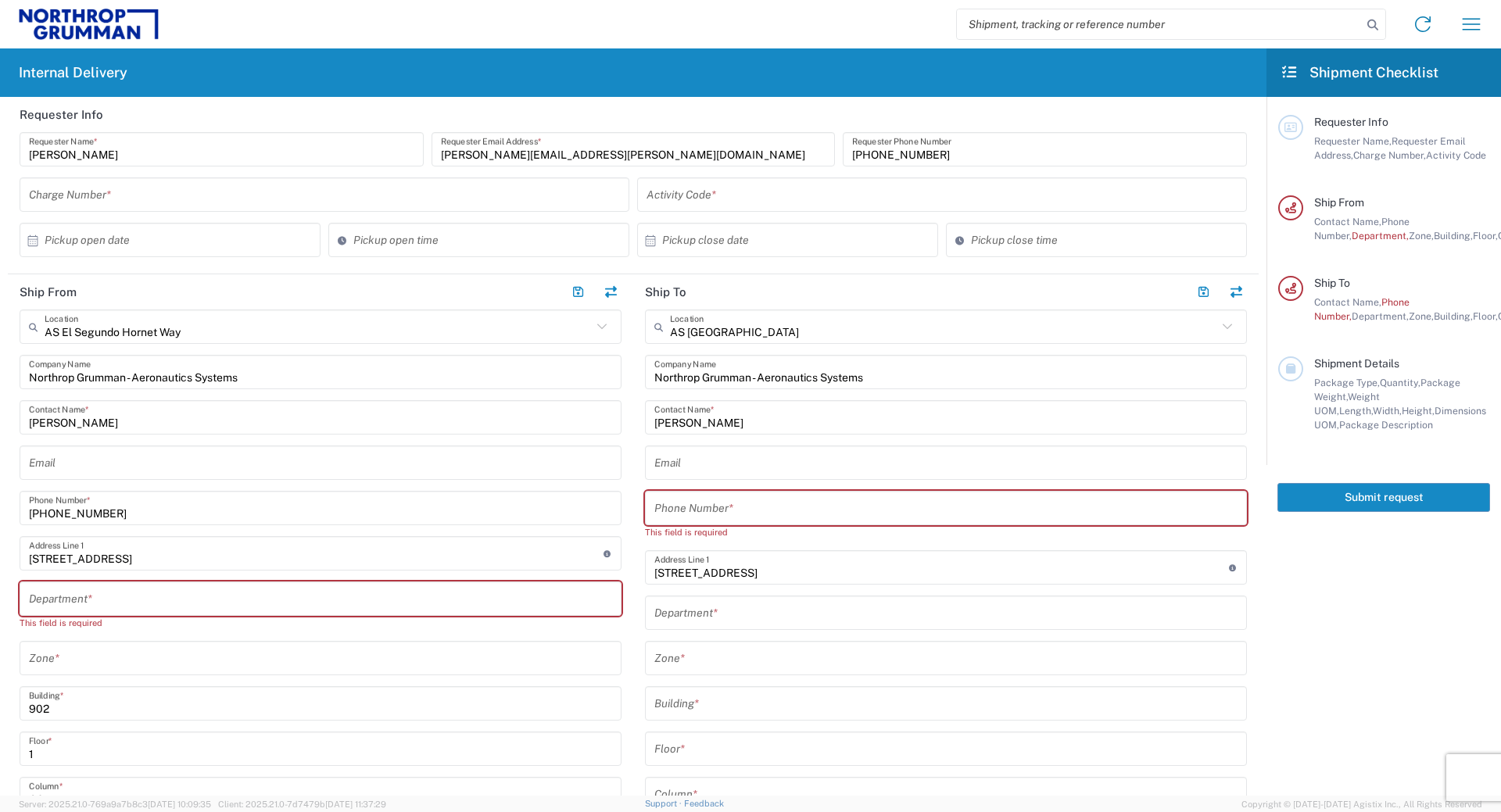
click at [779, 515] on input "tel" at bounding box center [946, 509] width 584 height 28
paste input "[PHONE_NUMBER]"
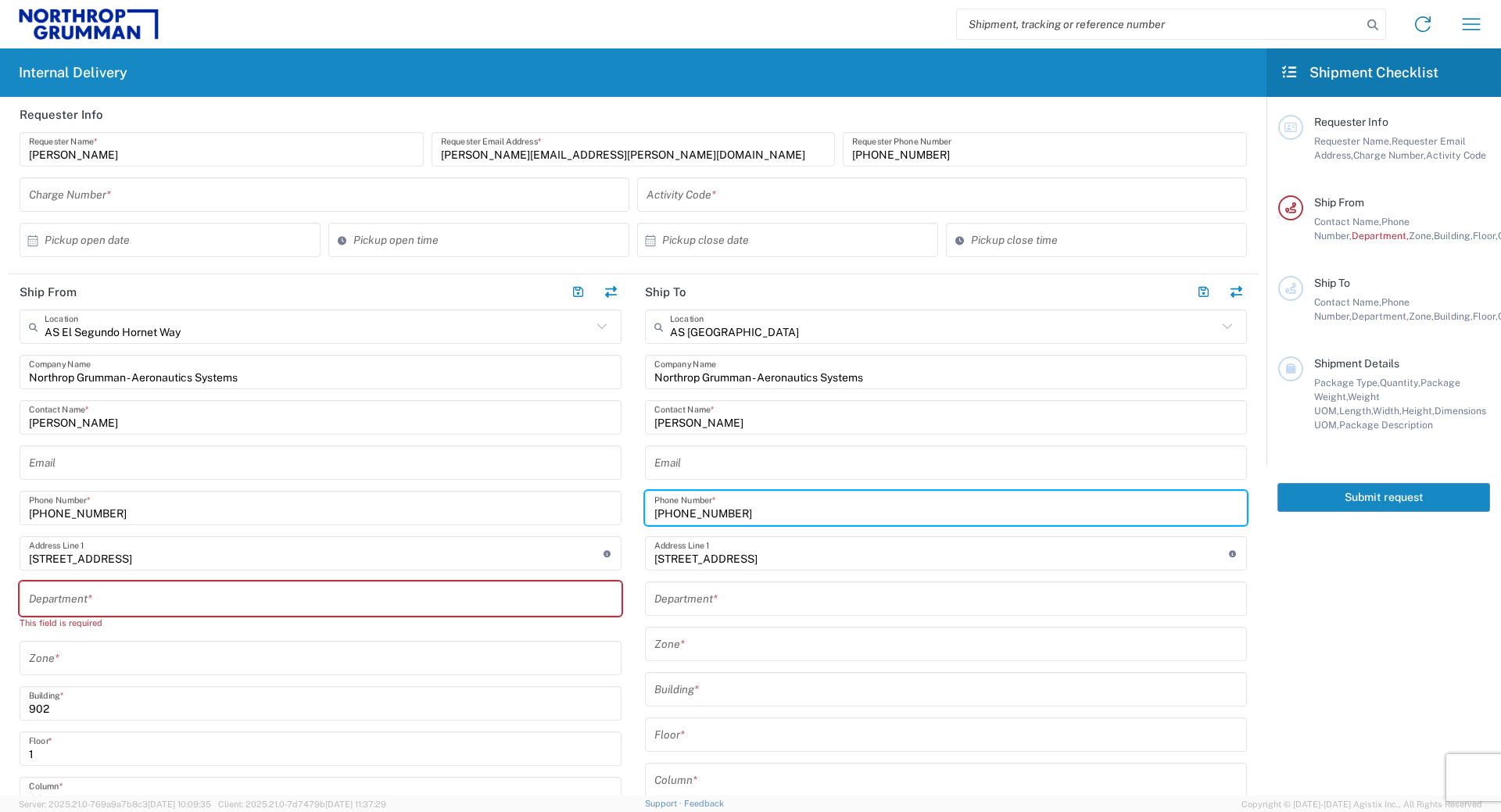
type input "[PHONE_NUMBER]"
click at [1341, 614] on agx-form-checklist "Shipment Checklist Requester Info Requester Name, Requester Email Address, Char…" at bounding box center [1383, 422] width 235 height 747
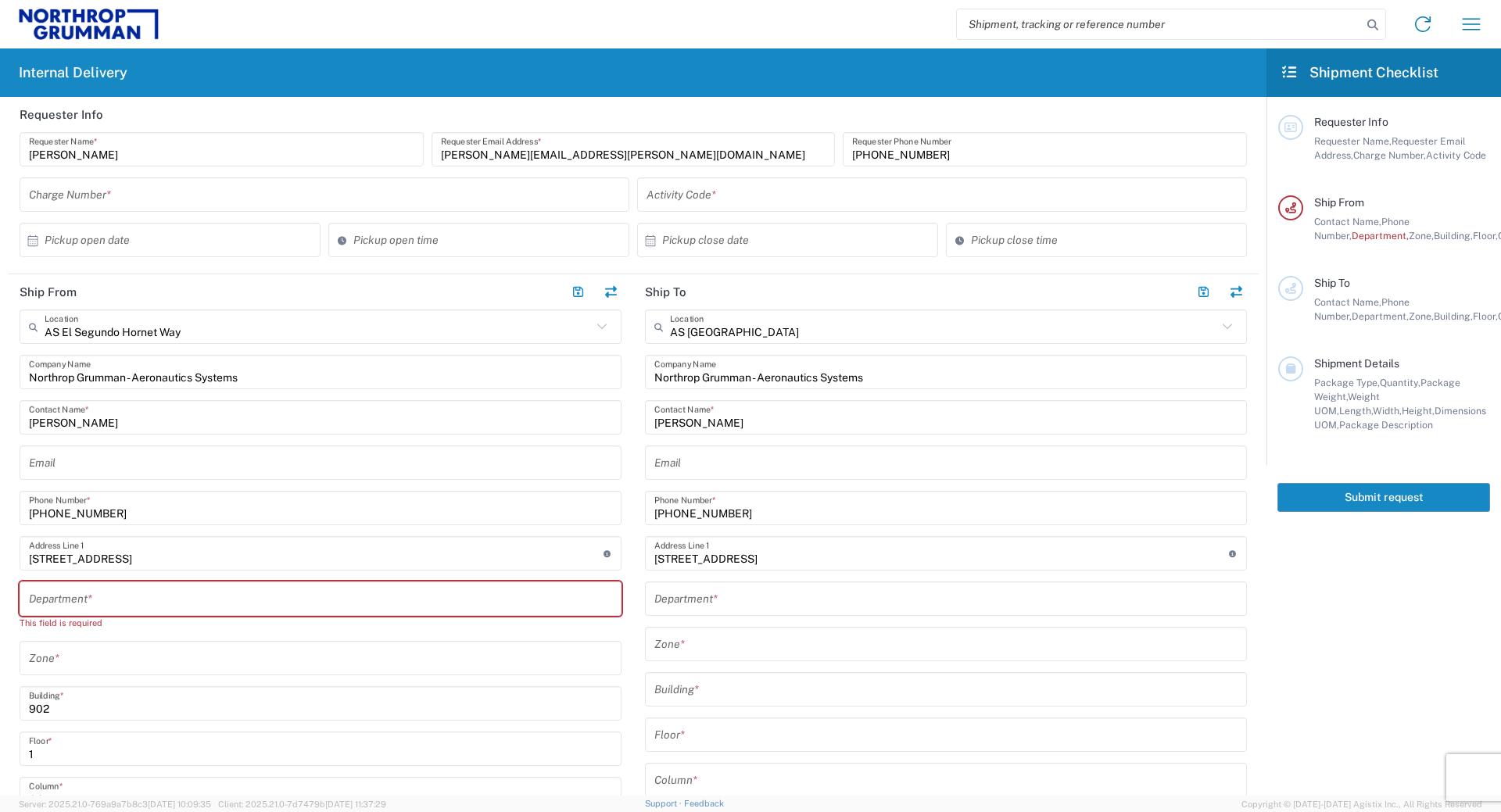
click at [355, 62] on agx-form-header "Internal Delivery" at bounding box center [633, 73] width 1266 height 49
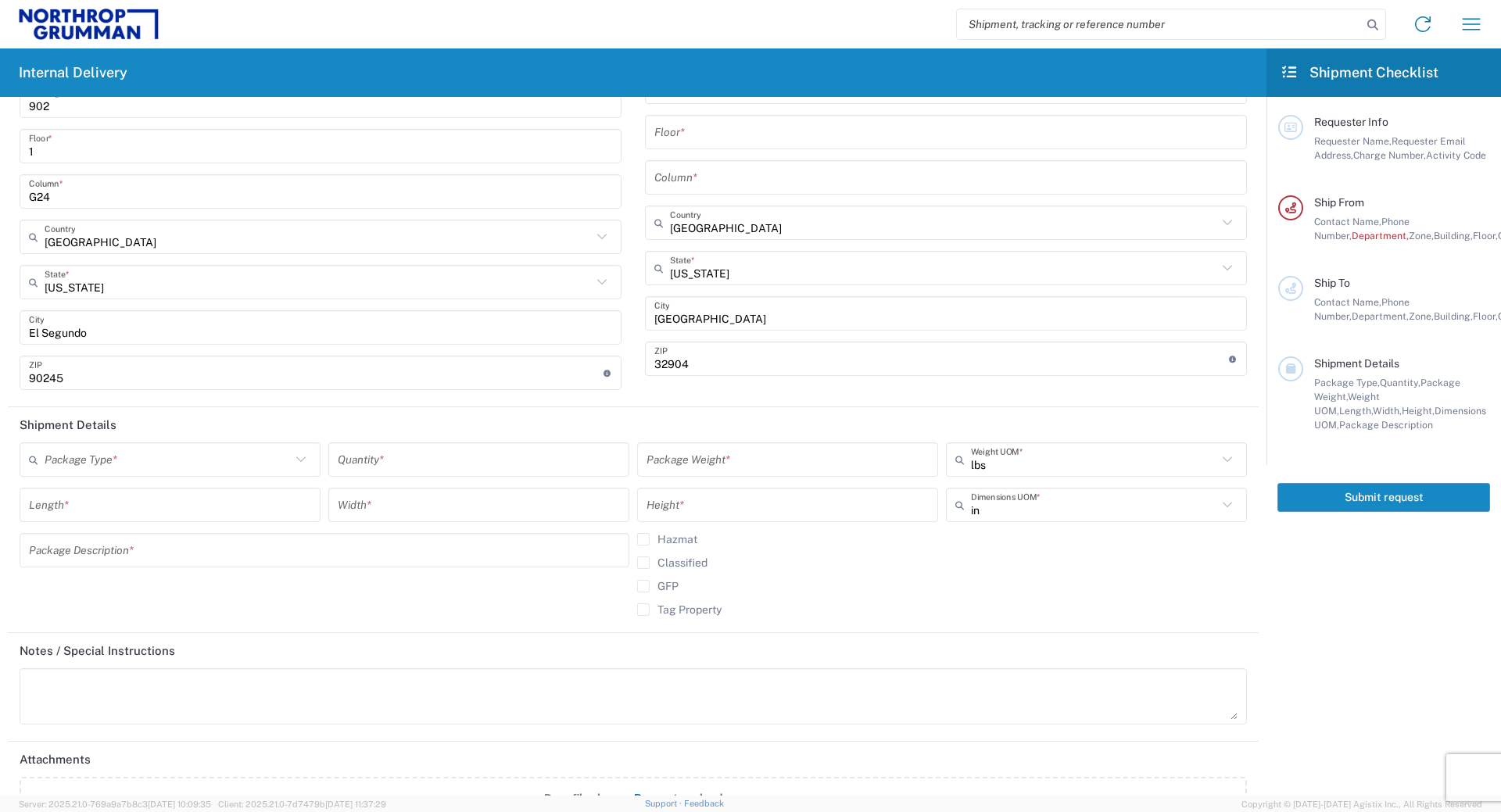
scroll to position [625, 0]
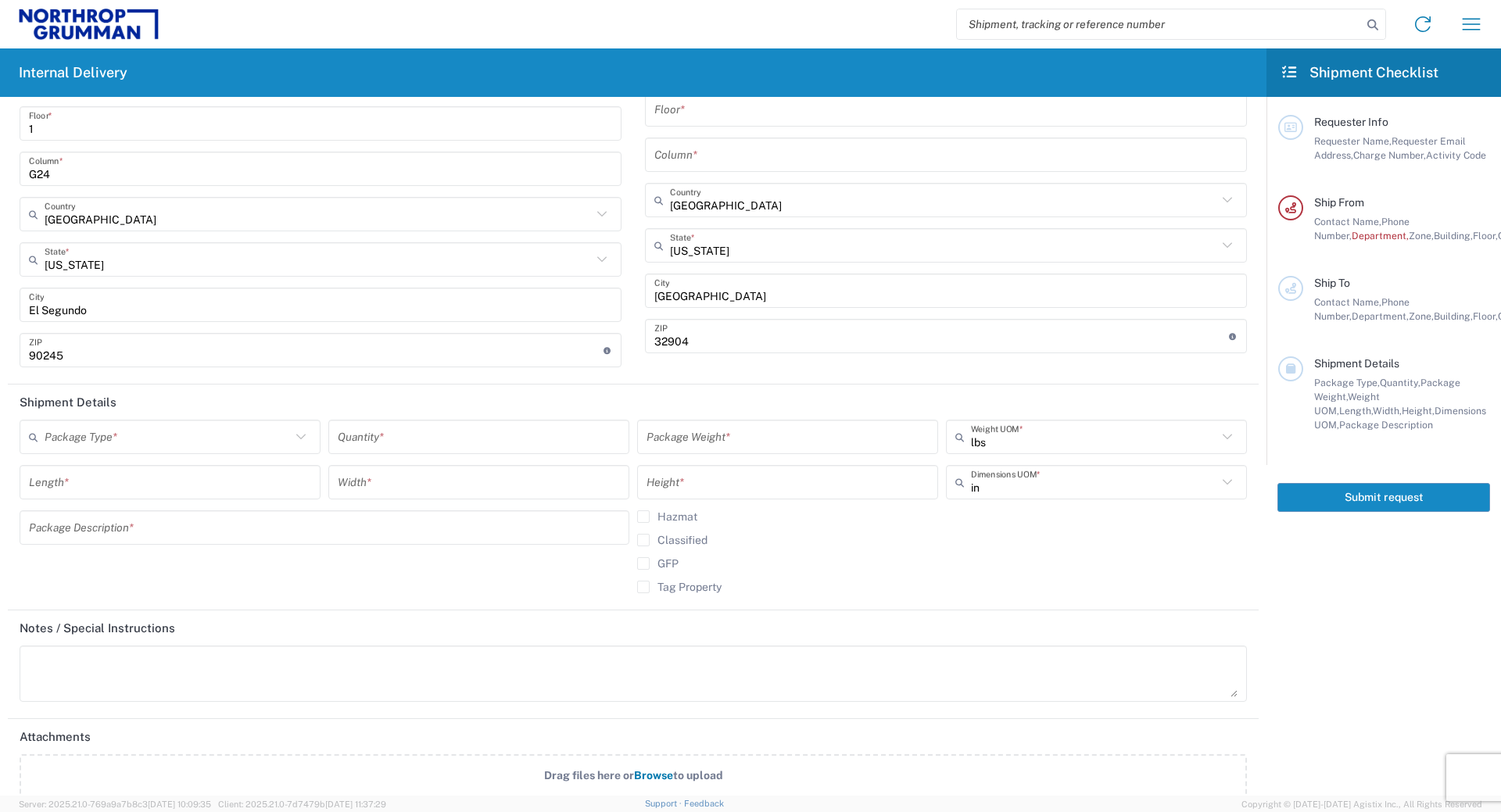
click at [300, 430] on icon at bounding box center [301, 437] width 20 height 20
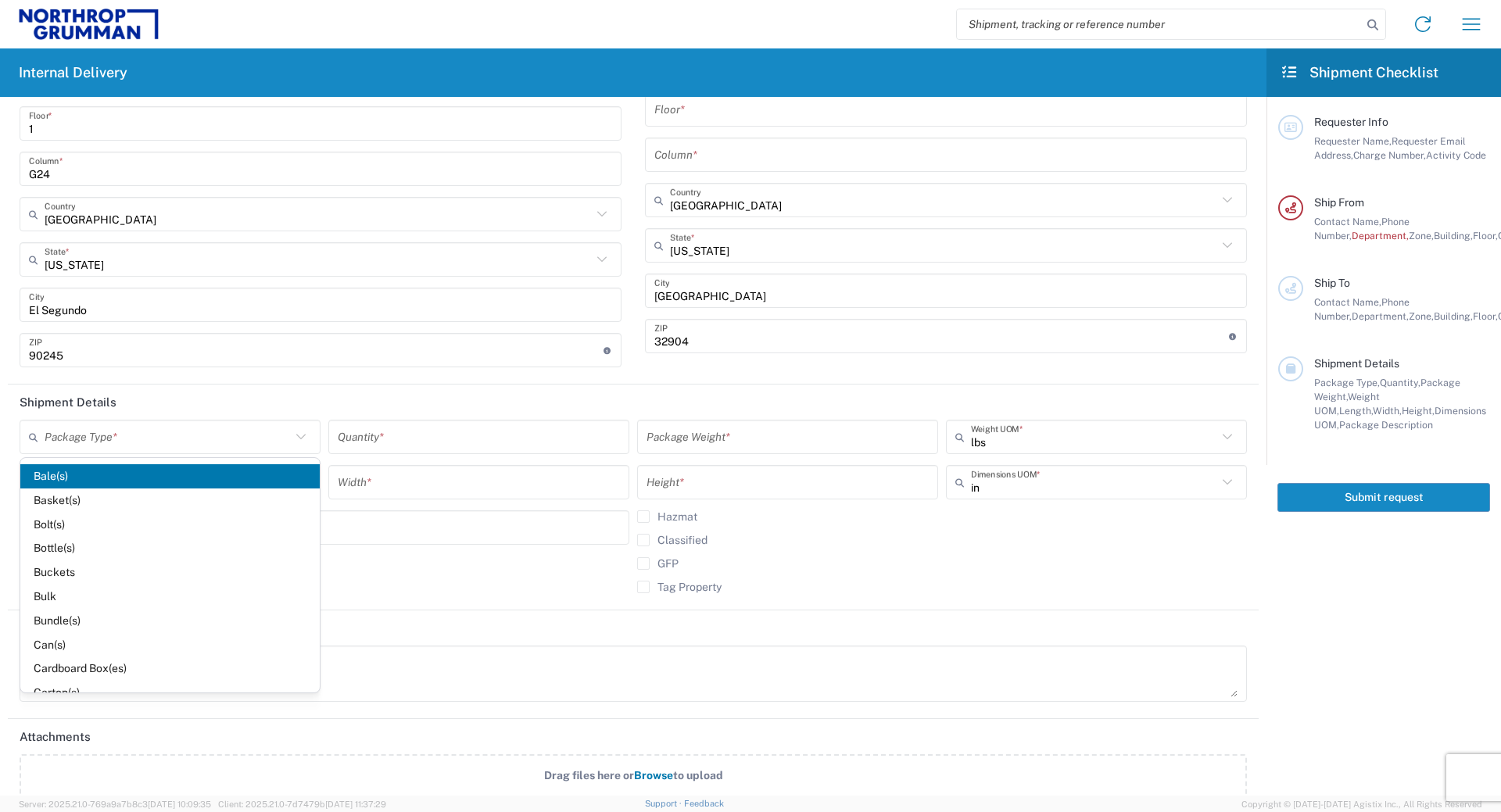
click at [300, 430] on icon at bounding box center [301, 437] width 20 height 20
click at [1442, 658] on agx-form-checklist "Shipment Checklist Requester Info Requester Name, Requester Email Address, Char…" at bounding box center [1383, 422] width 235 height 747
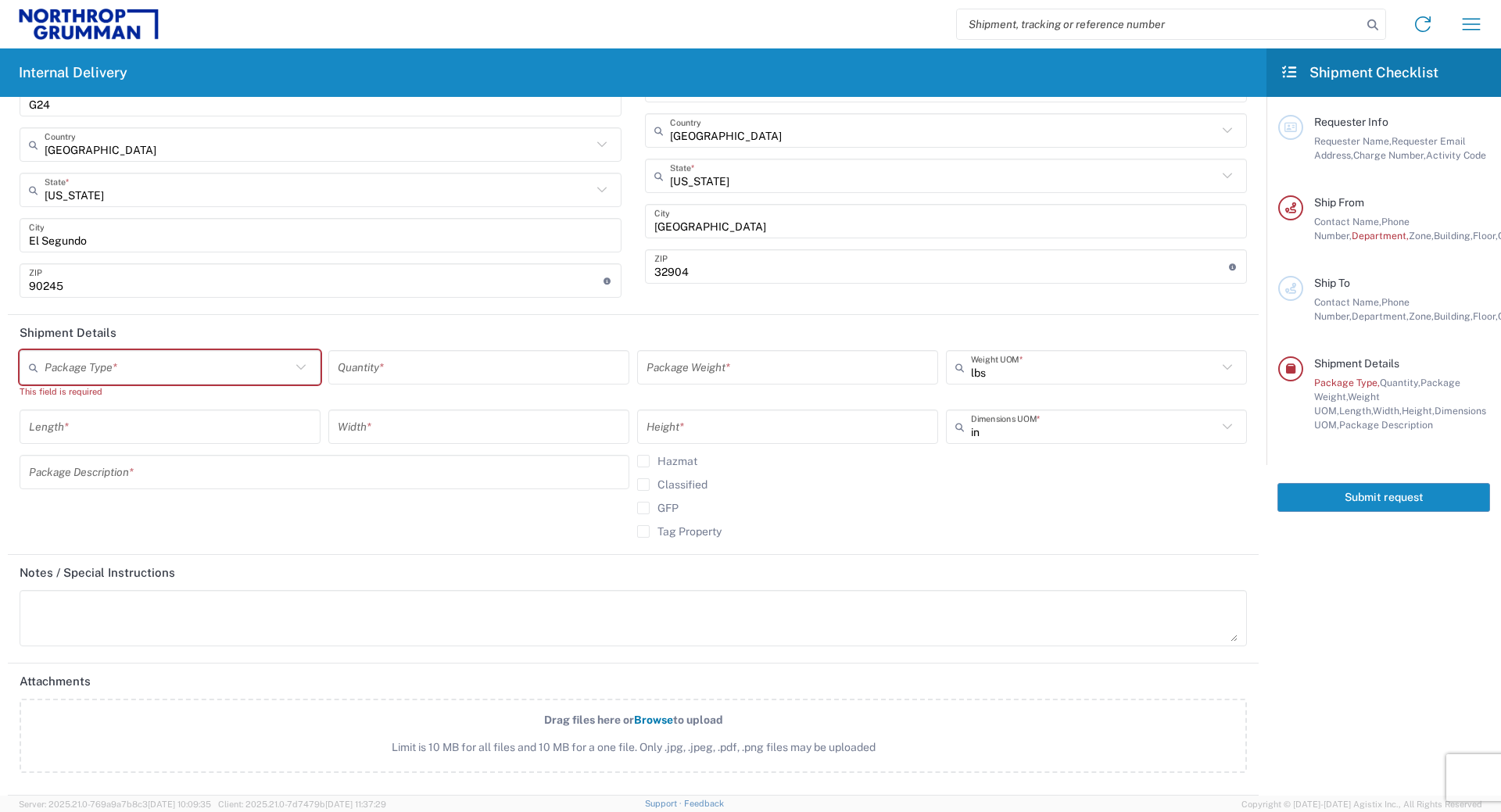
scroll to position [0, 0]
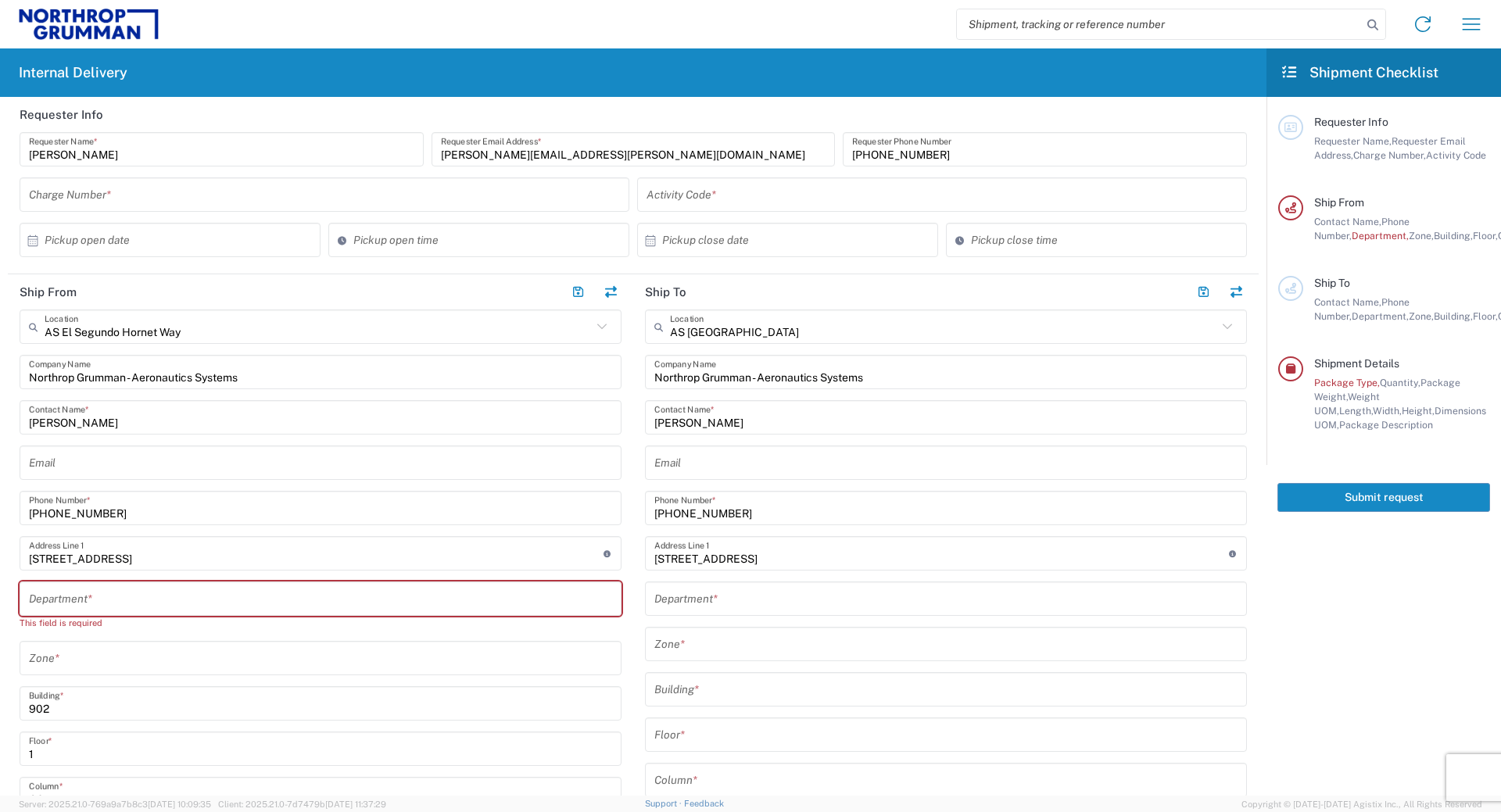
click at [661, 54] on agx-form-header "Internal Delivery" at bounding box center [633, 73] width 1266 height 49
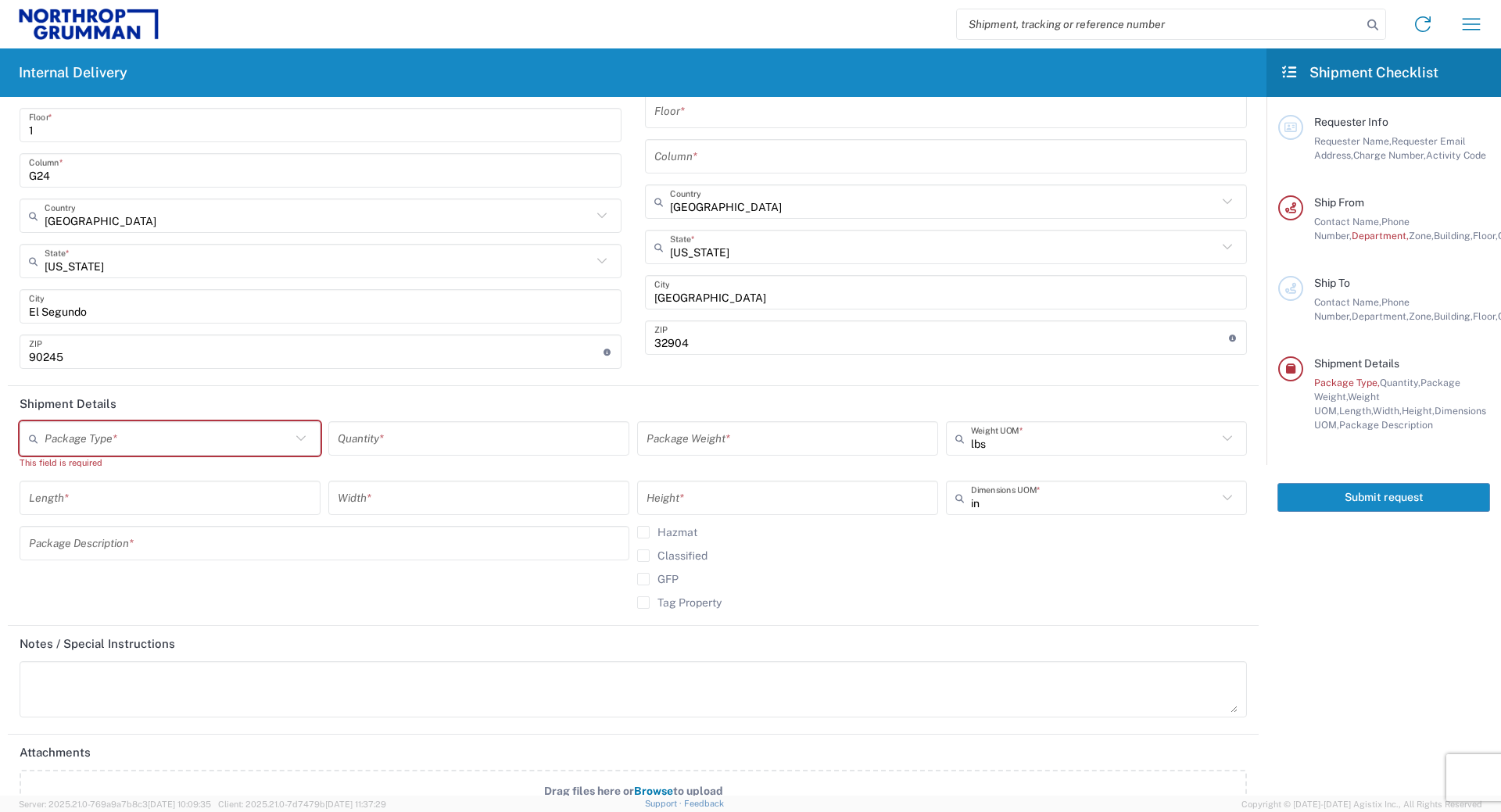
scroll to position [695, 0]
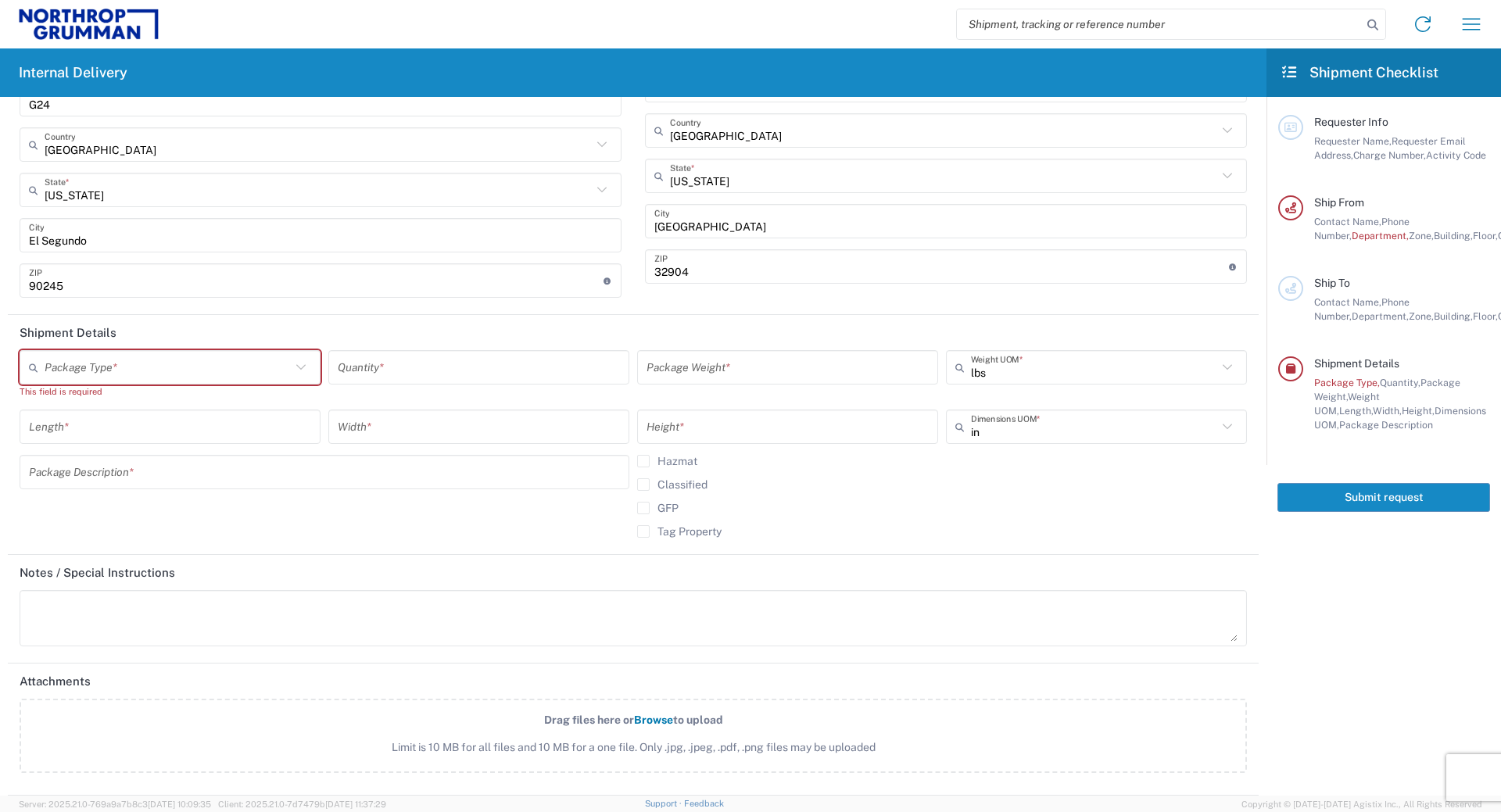
click at [1367, 616] on agx-form-checklist "Shipment Checklist Requester Info Requester Name, Requester Email Address, Char…" at bounding box center [1383, 422] width 235 height 747
click at [1353, 590] on agx-form-checklist "Shipment Checklist Requester Info Requester Name, Requester Email Address, Char…" at bounding box center [1383, 422] width 235 height 747
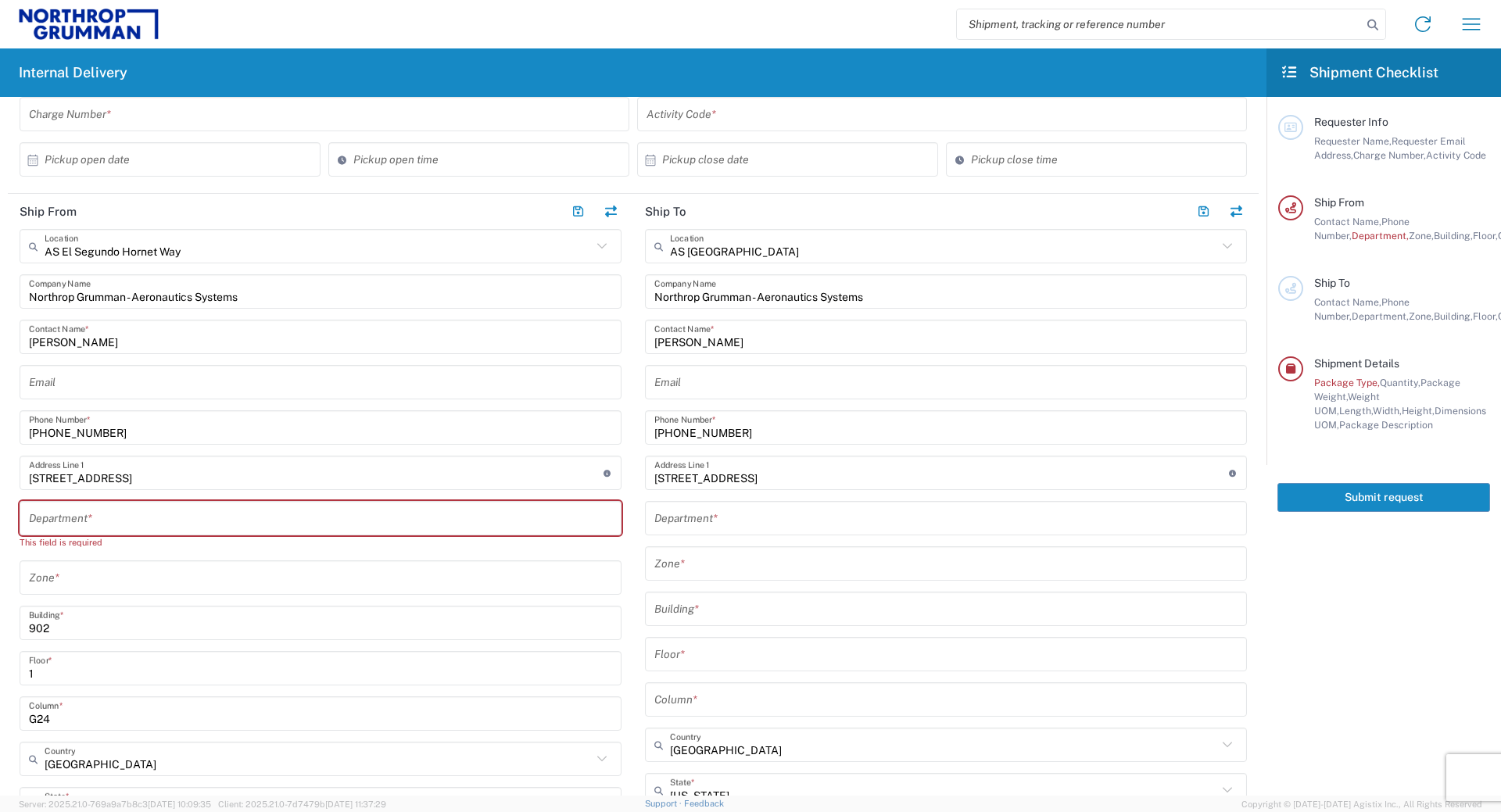
scroll to position [0, 0]
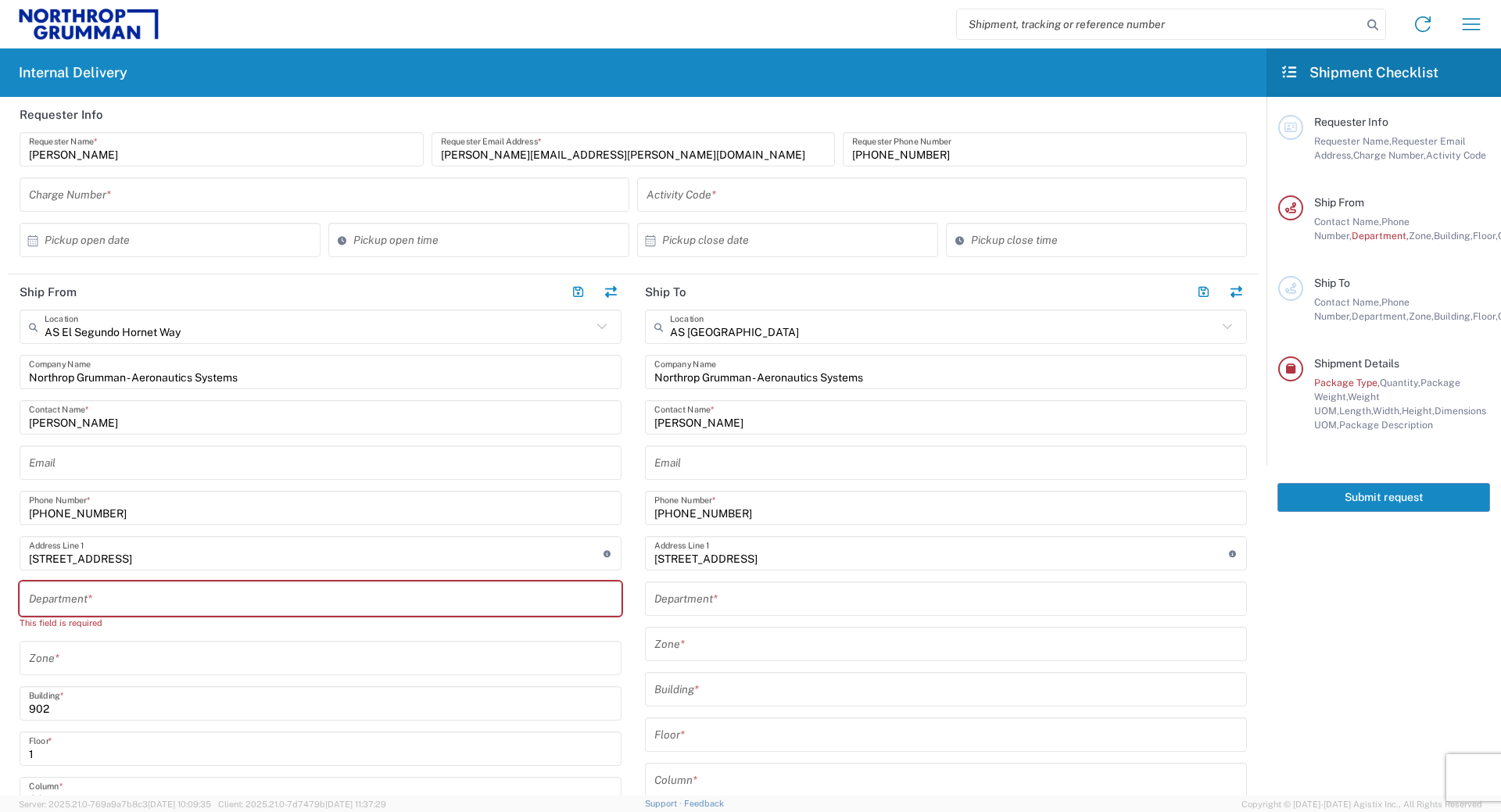
click at [1227, 330] on icon at bounding box center [1228, 327] width 20 height 20
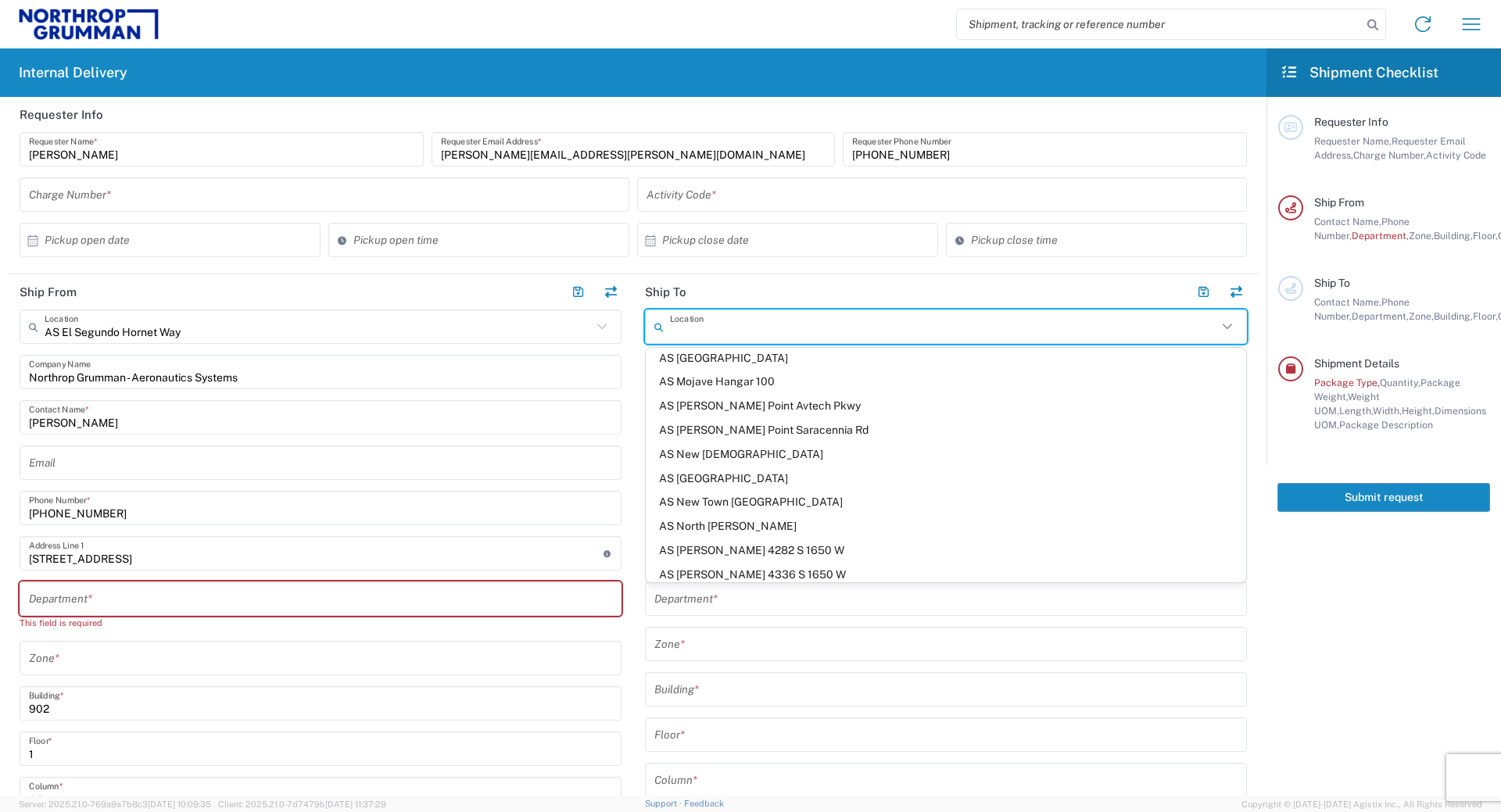
scroll to position [875, 0]
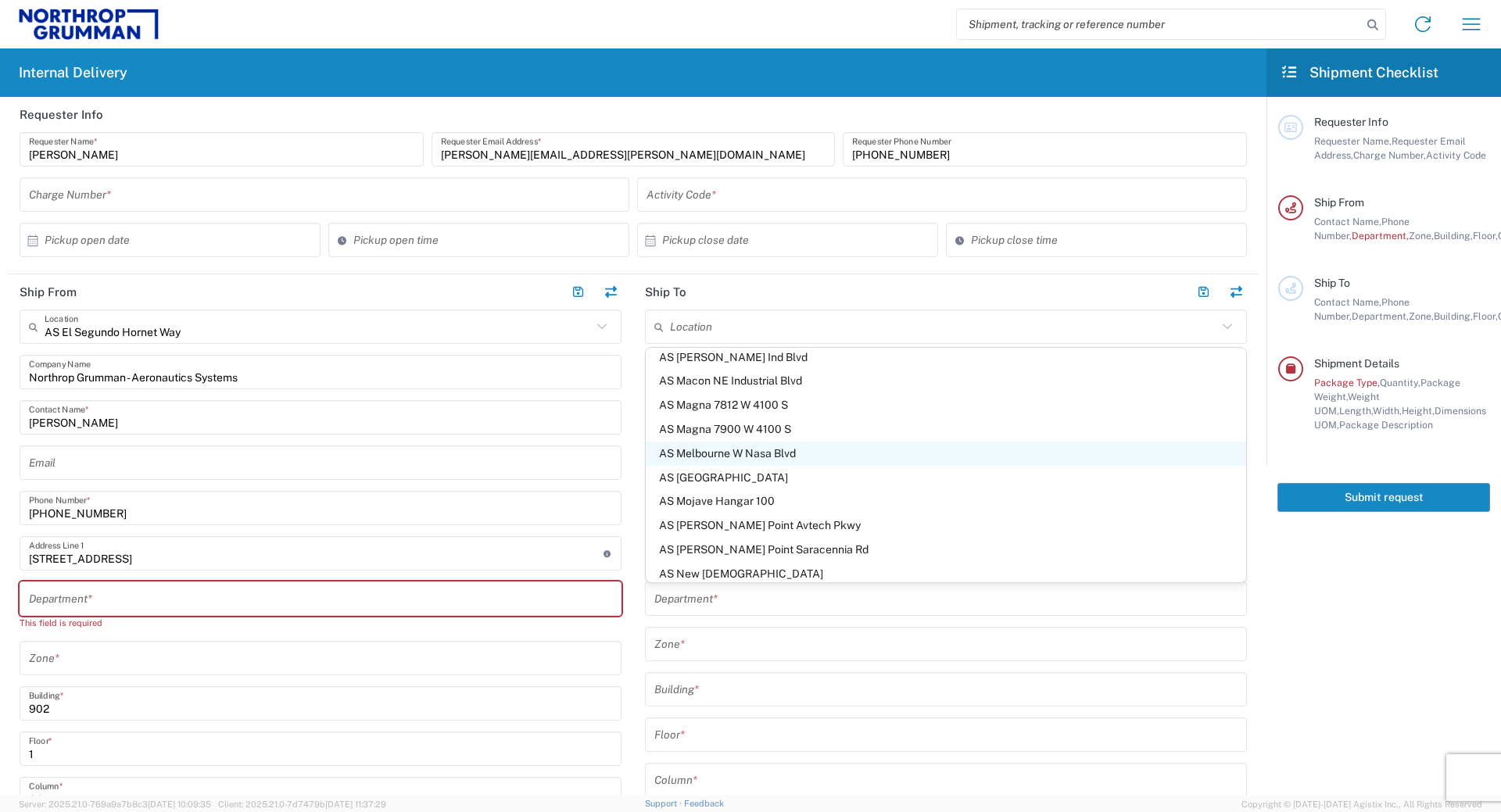
click at [732, 461] on span "AS Melbourne W Nasa Blvd" at bounding box center [946, 453] width 600 height 24
type input "AS Melbourne W Nasa Blvd"
type input "[STREET_ADDRESS]"
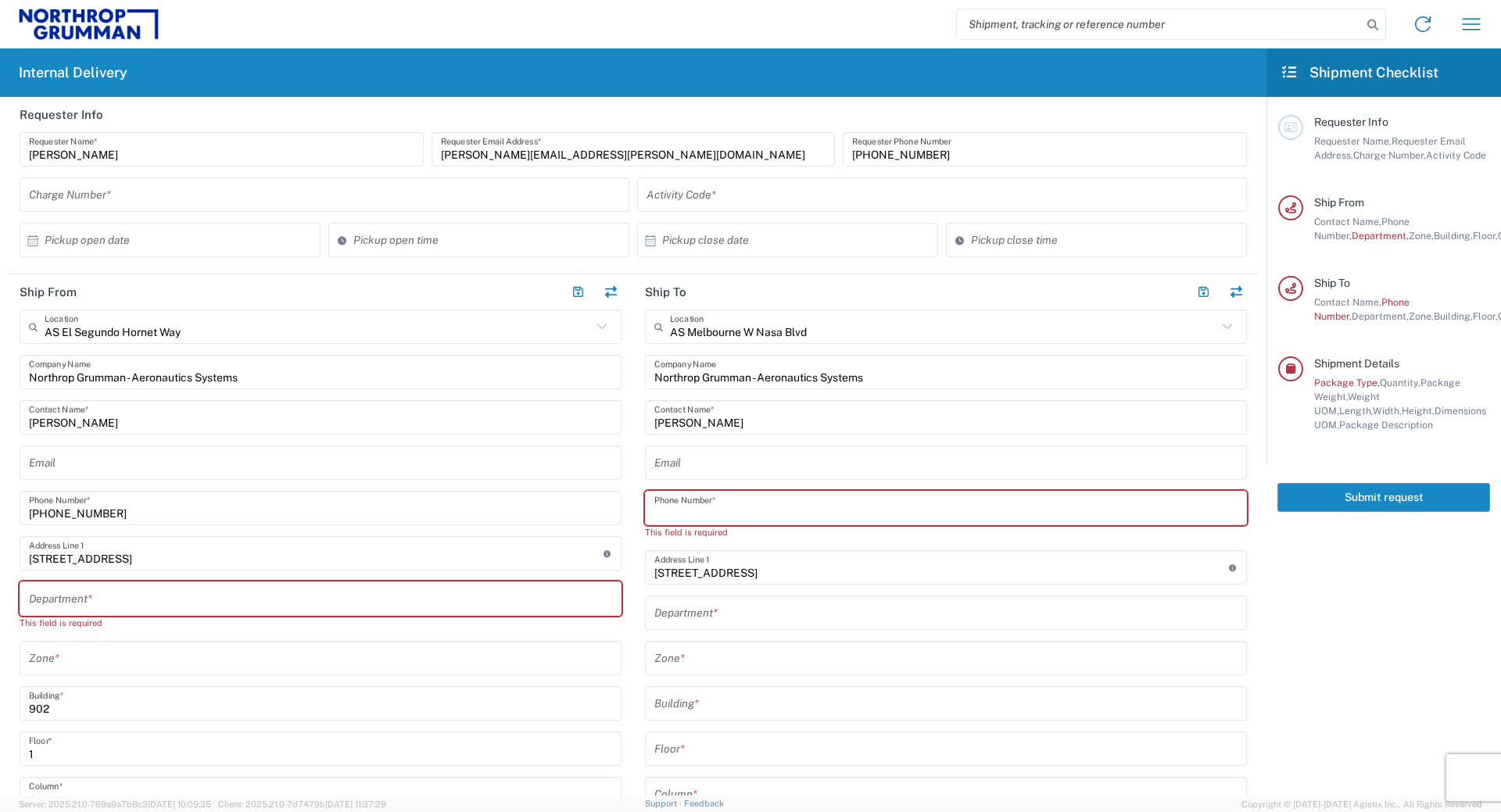
click at [1086, 518] on input "tel" at bounding box center [946, 509] width 584 height 28
paste input "[PHONE_NUMBER]"
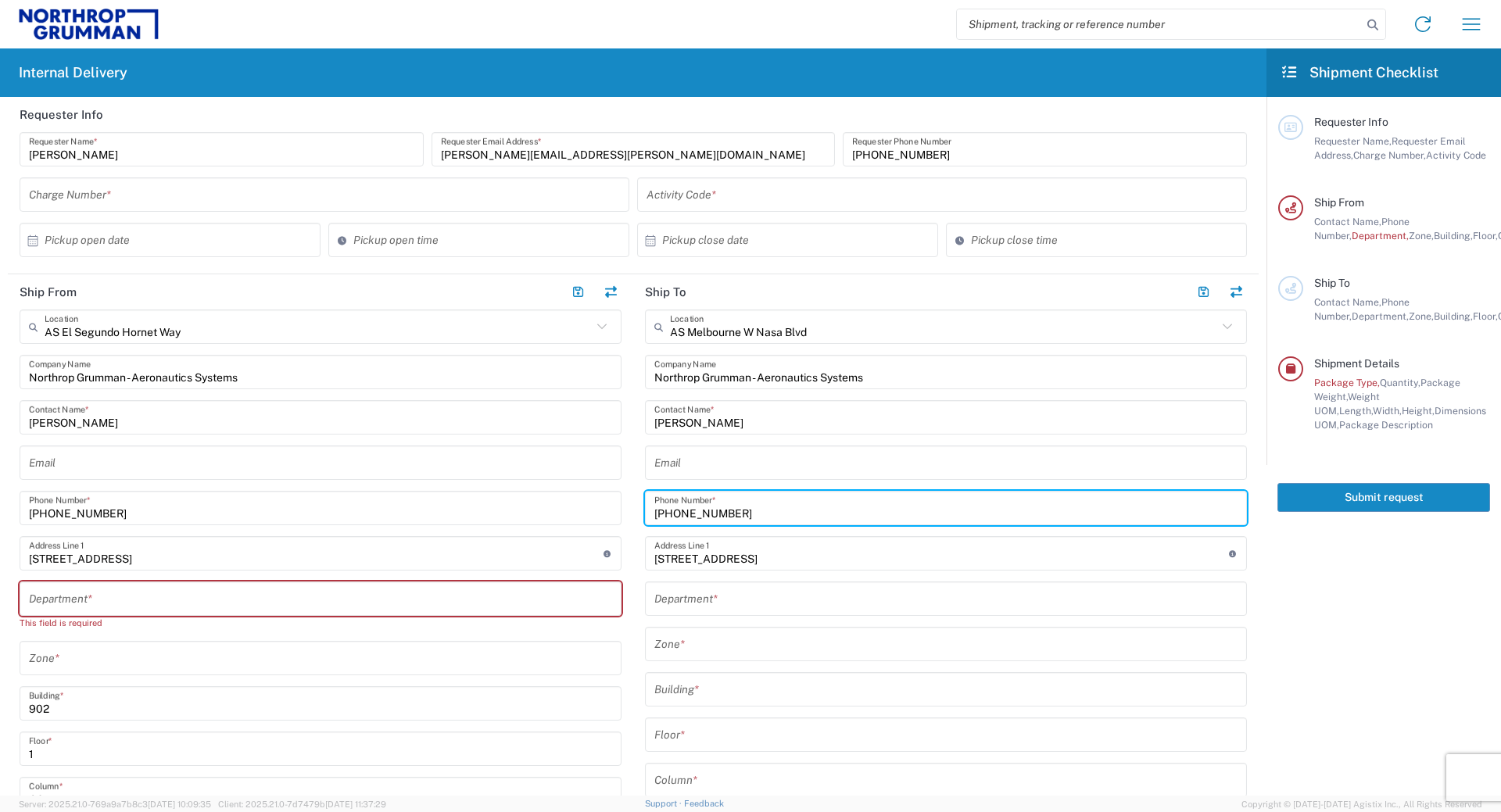
type input "[PHONE_NUMBER]"
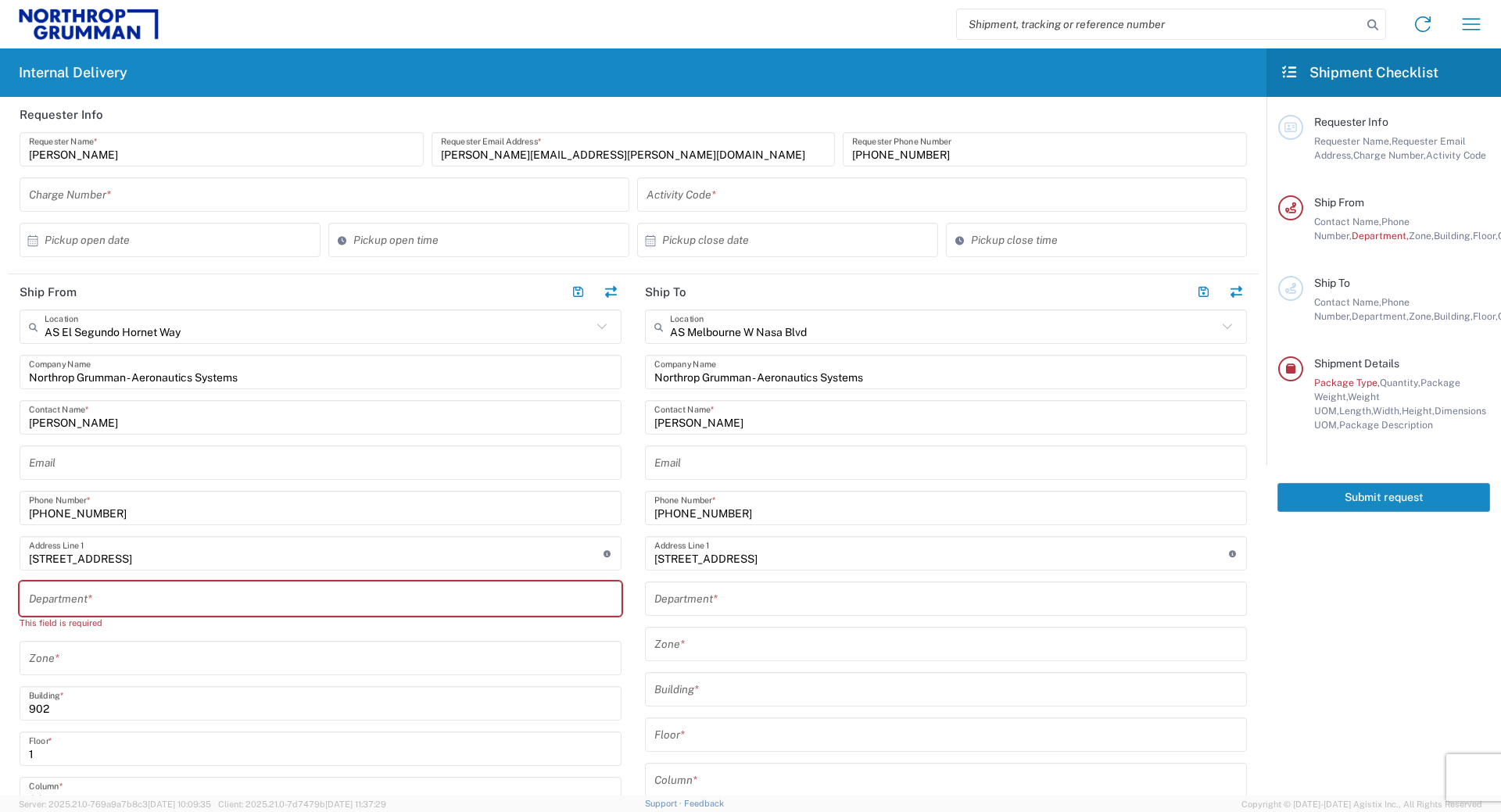
click at [1333, 612] on agx-form-checklist "Shipment Checklist Requester Info Requester Name, Requester Email Address, Char…" at bounding box center [1383, 422] width 235 height 747
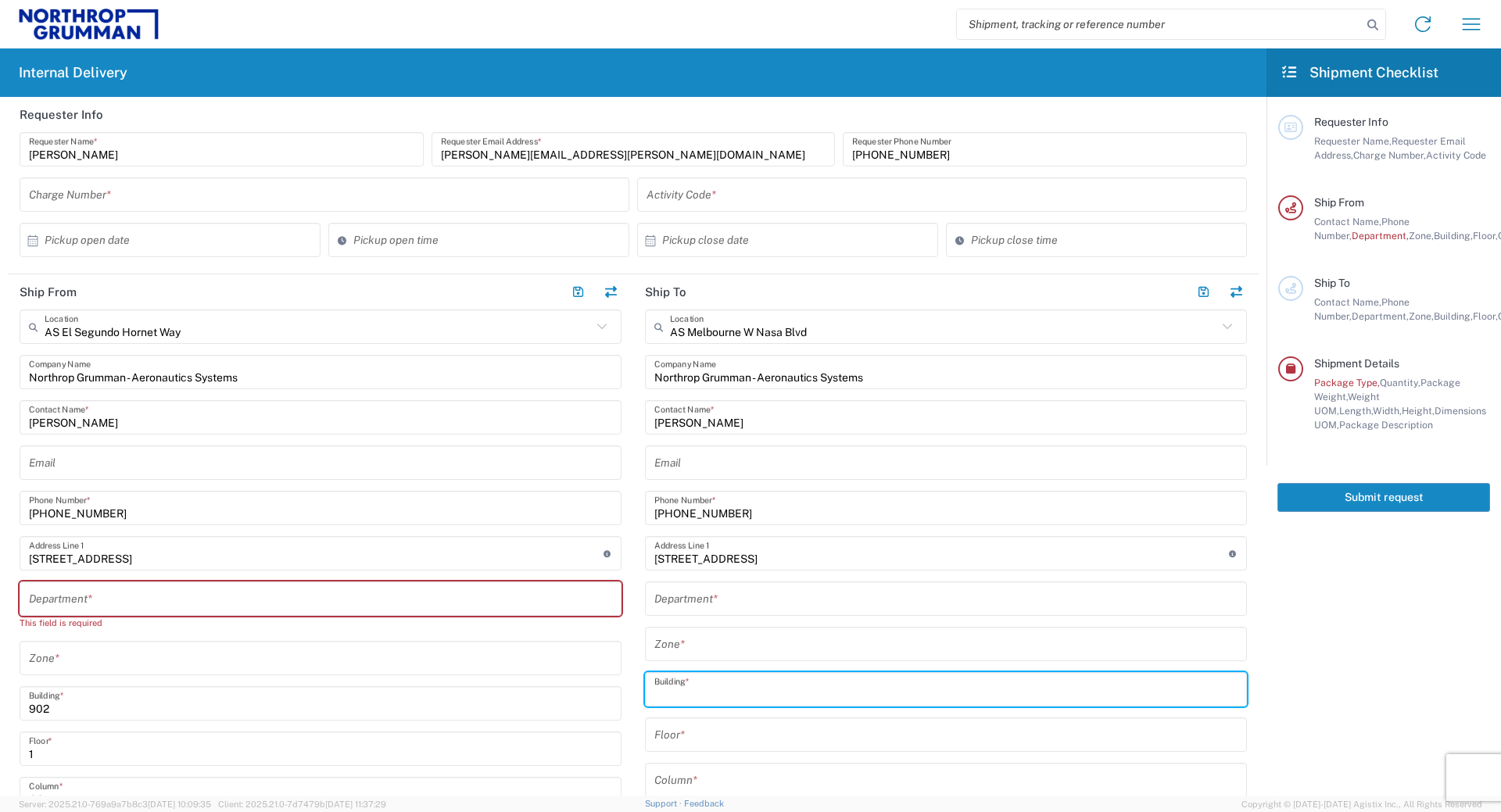
click at [702, 686] on input "text" at bounding box center [946, 689] width 584 height 28
type input "219"
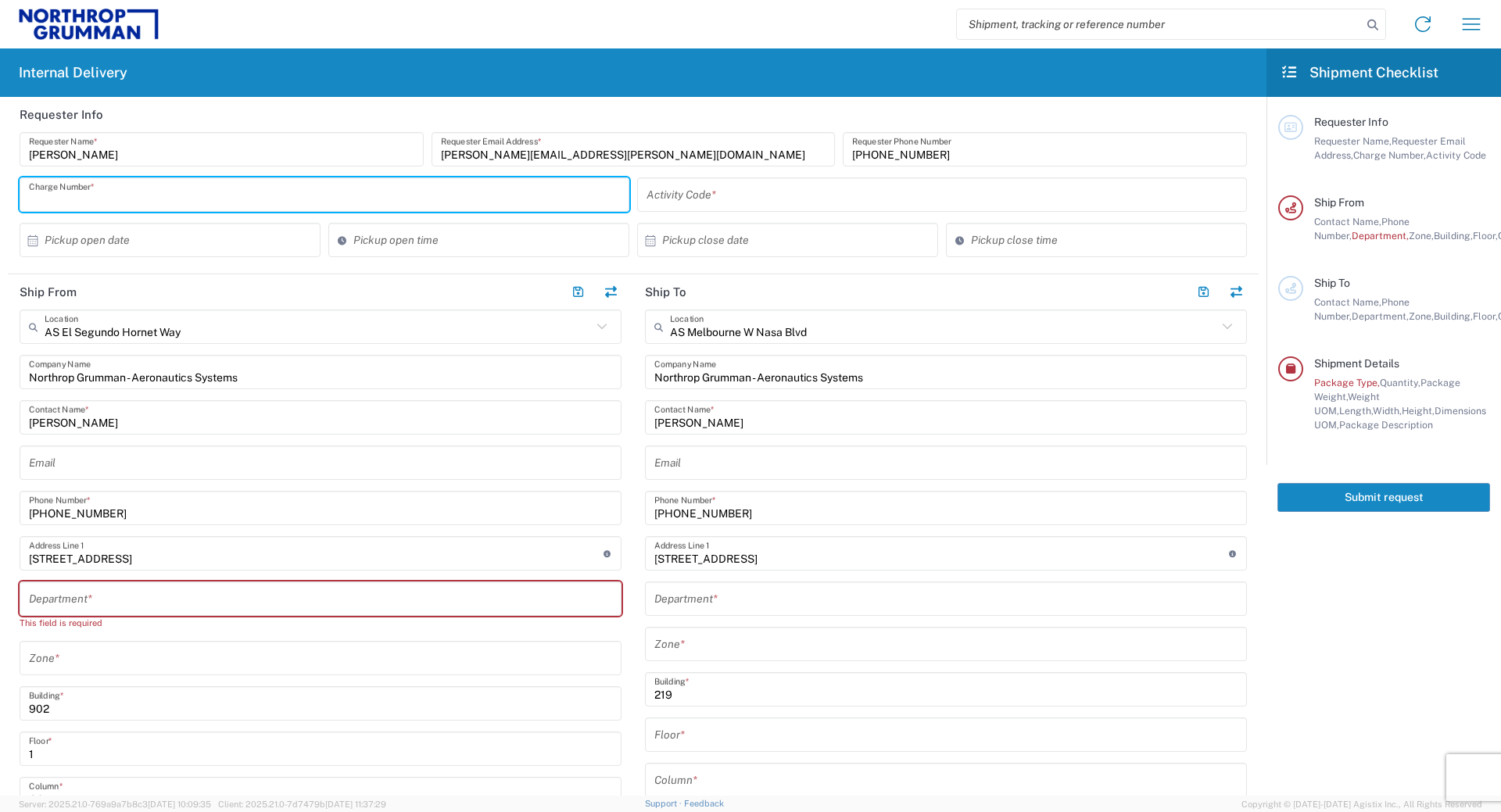
click at [209, 198] on input "text" at bounding box center [324, 195] width 591 height 28
paste input "KAE23BJ3M"
type input "KAE23BJ3M"
click at [774, 191] on input "text" at bounding box center [942, 195] width 591 height 28
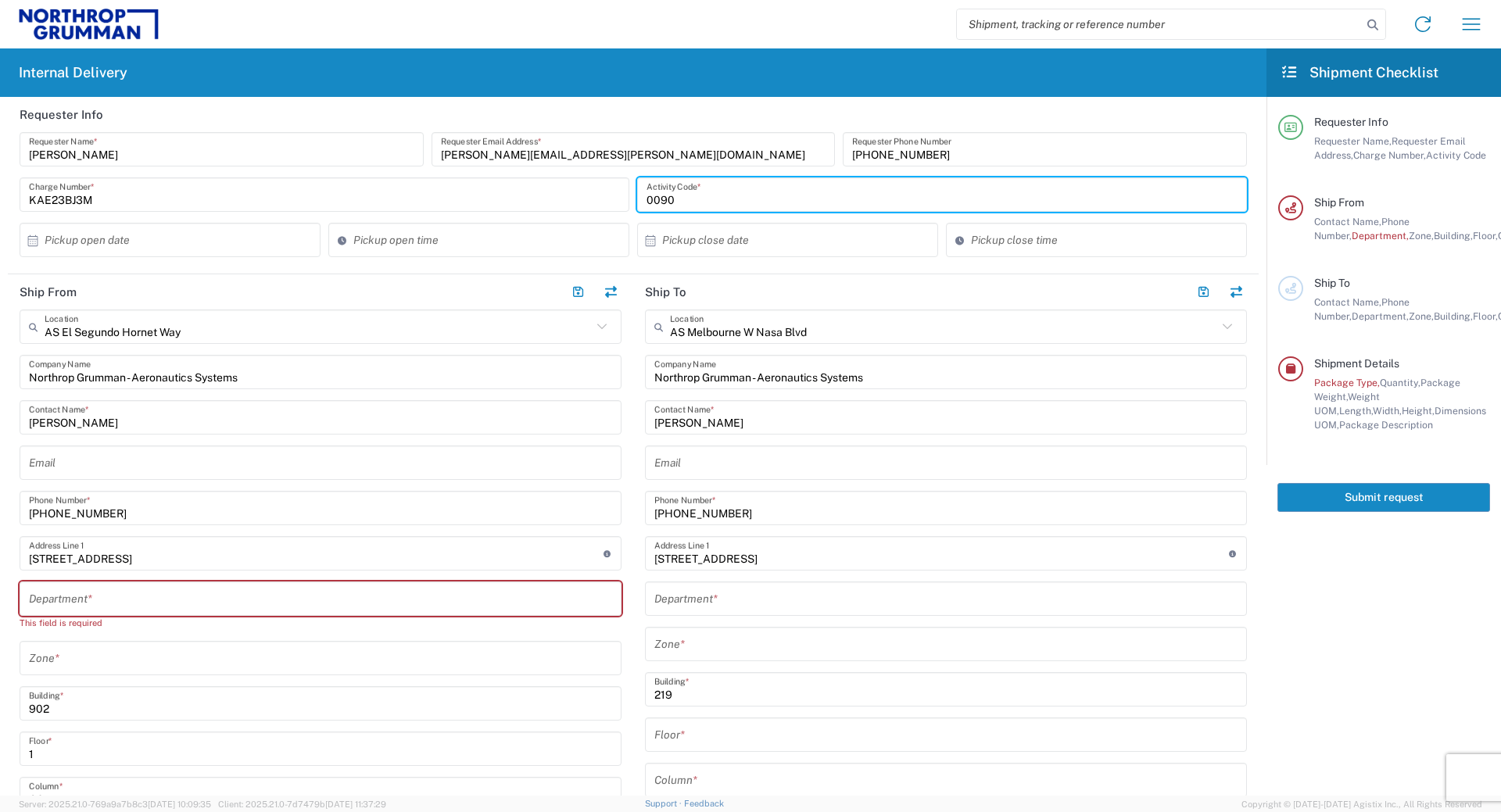
type input "0090"
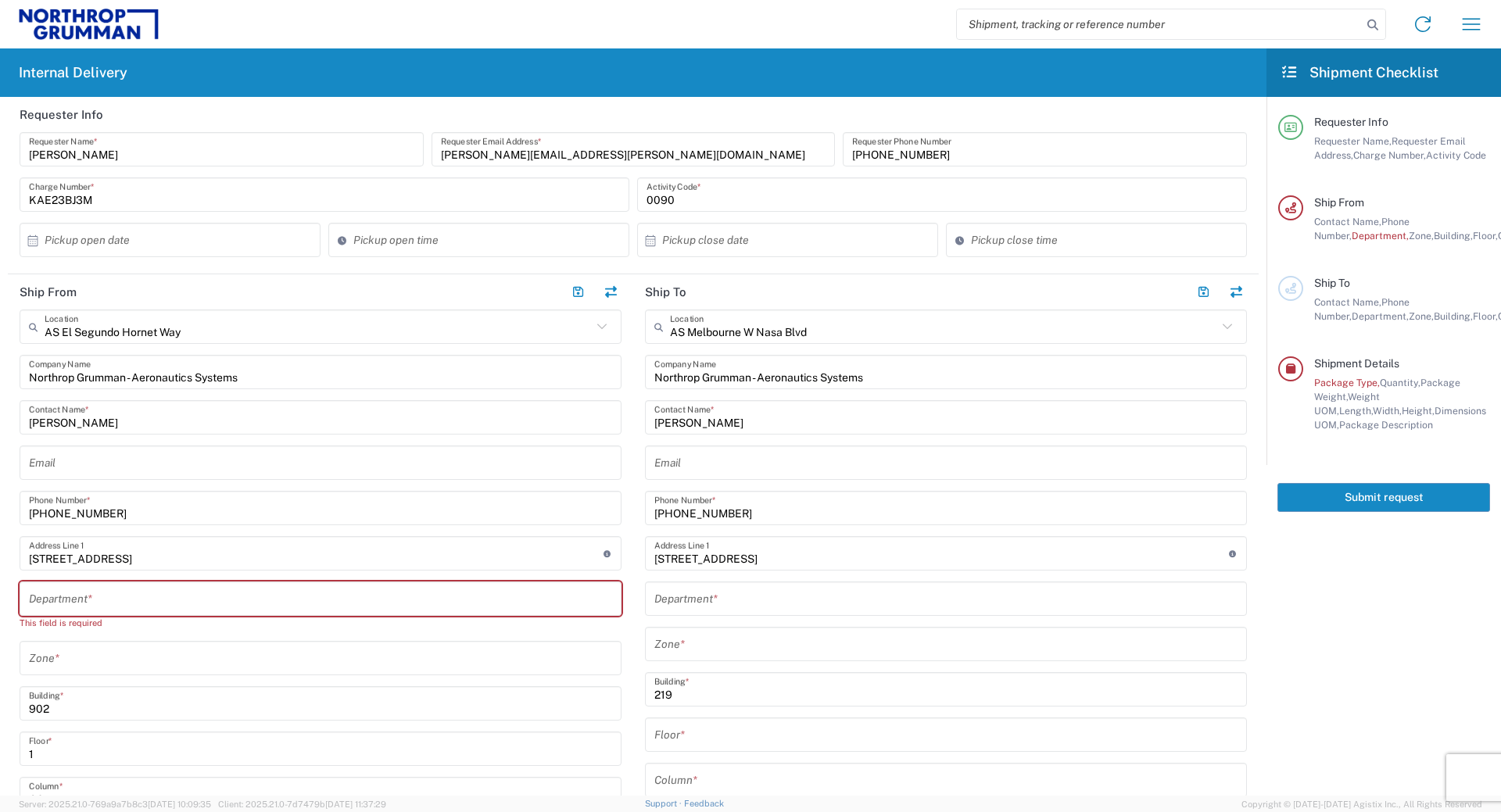
click at [1341, 652] on agx-form-checklist "Shipment Checklist Requester Info Requester Name, Requester Email Address, Char…" at bounding box center [1383, 422] width 235 height 747
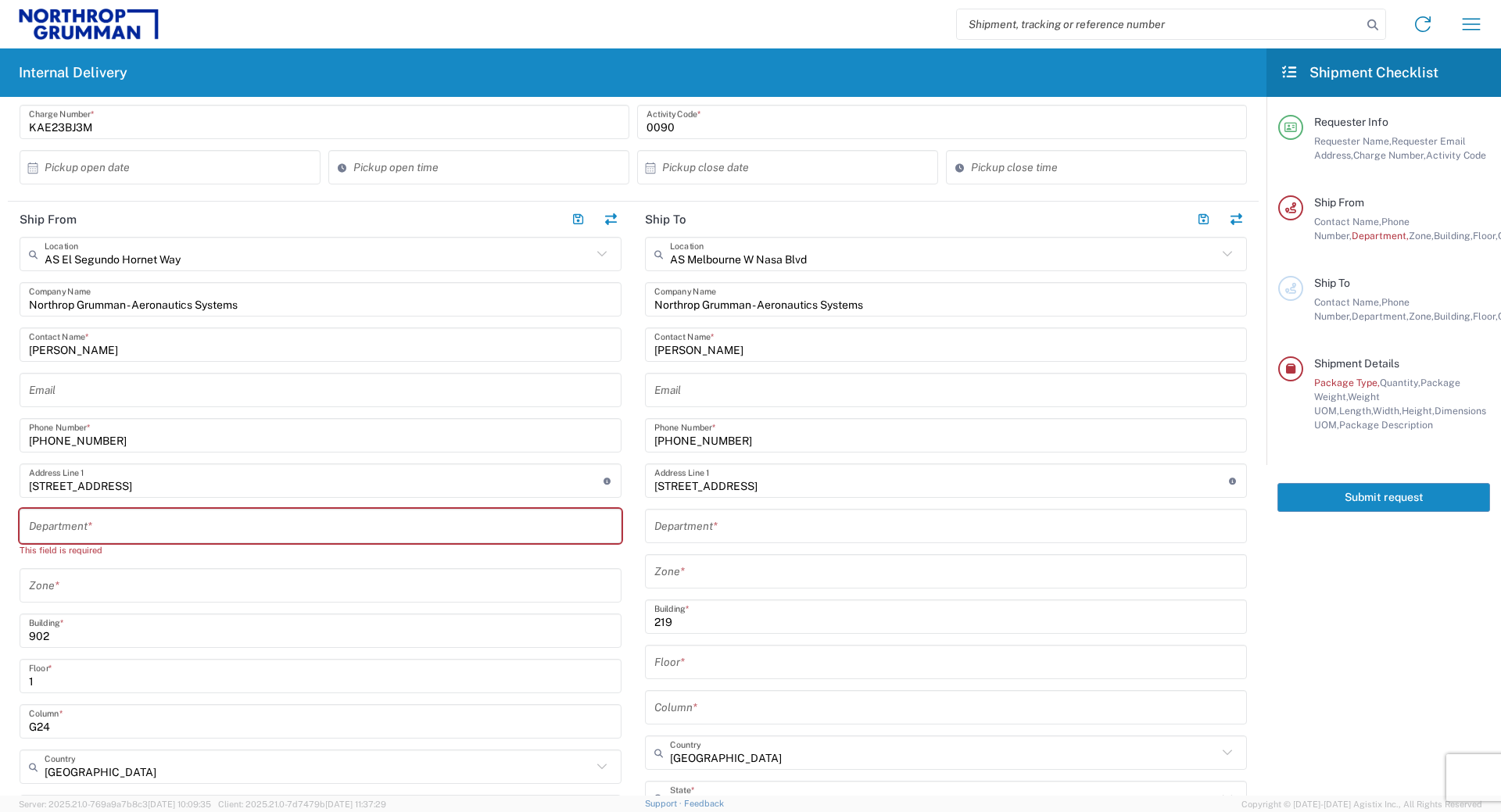
scroll to position [0, 0]
